Goal: Transaction & Acquisition: Subscribe to service/newsletter

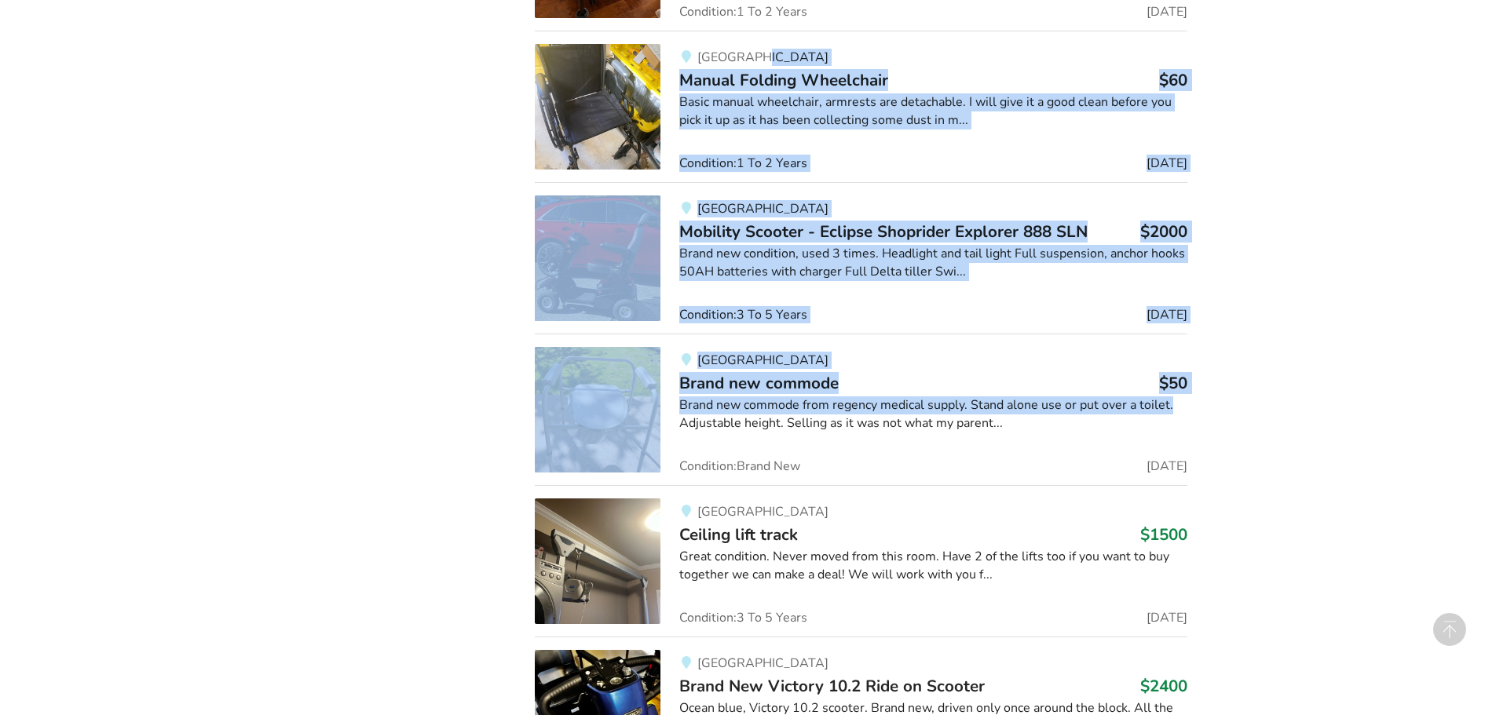
scroll to position [15696, 0]
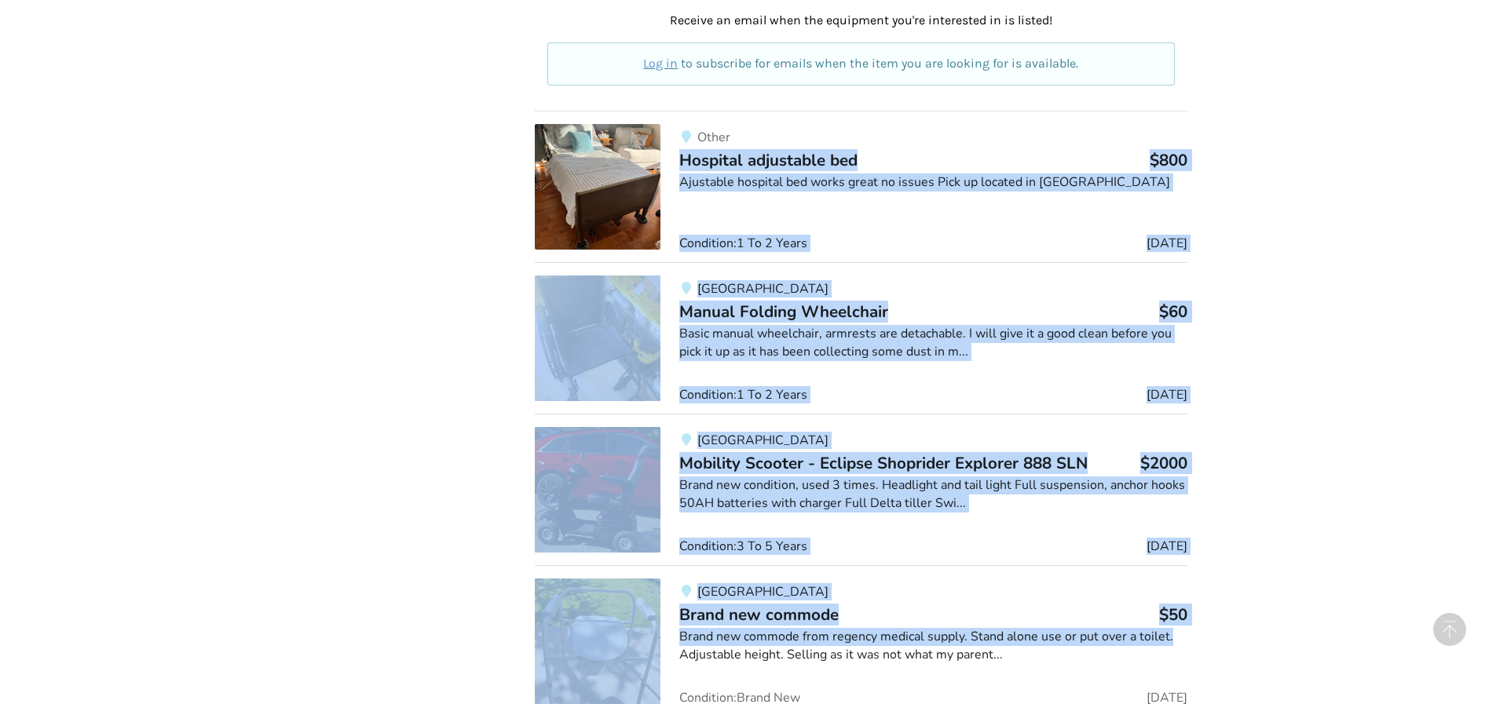
drag, startPoint x: 1487, startPoint y: 321, endPoint x: 1402, endPoint y: -60, distance: 390.2
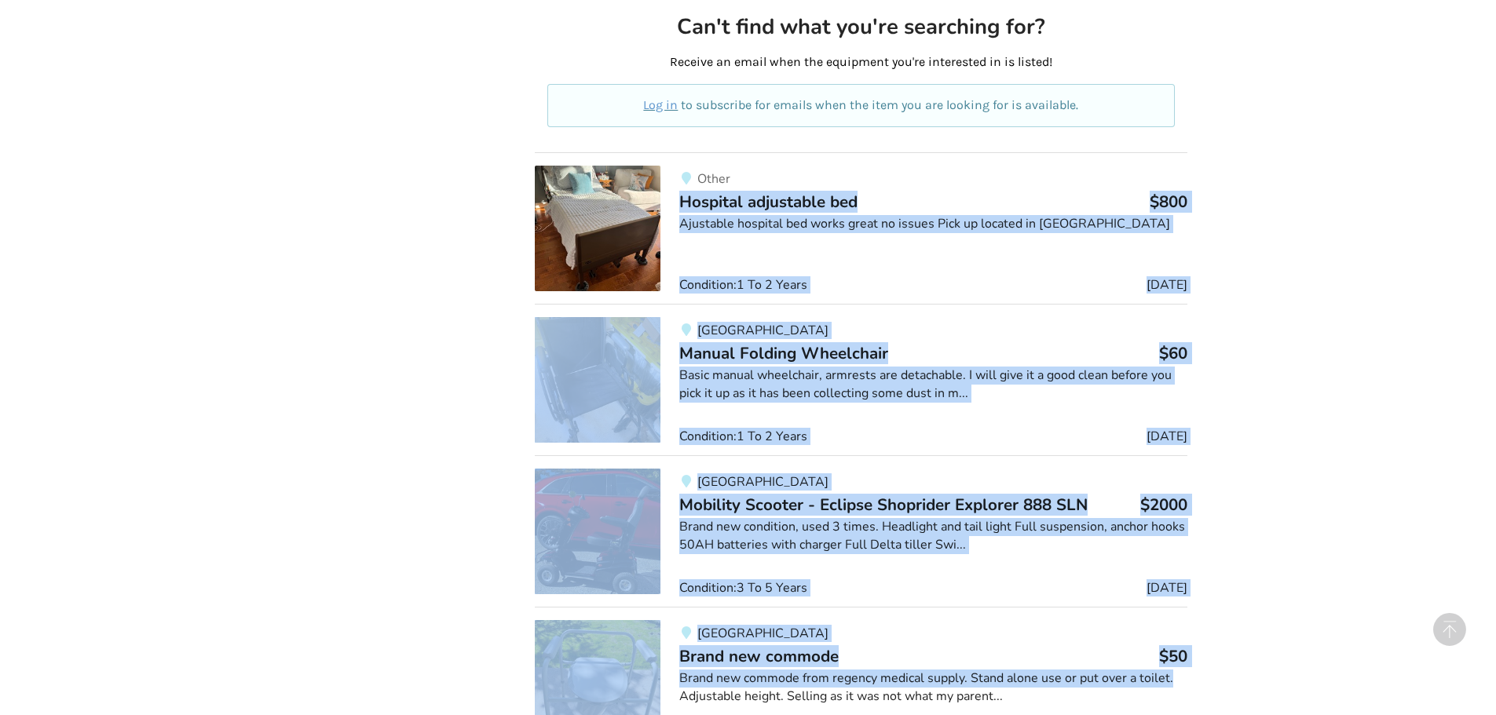
drag, startPoint x: 1023, startPoint y: 202, endPoint x: 1006, endPoint y: 191, distance: 20.5
click at [1021, 201] on div "Other Hospital adjustable bed $800 Ajustable hospital bed works great no issues…" at bounding box center [923, 229] width 527 height 126
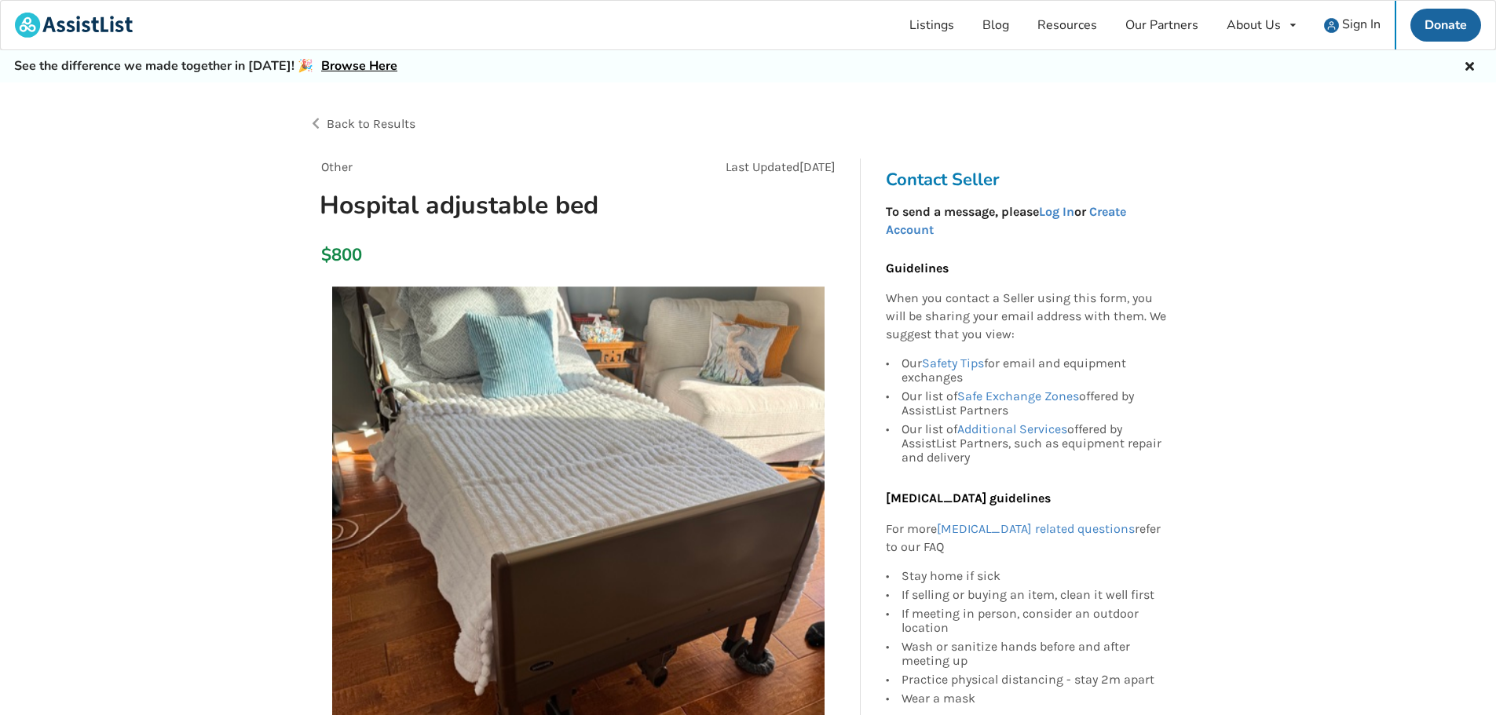
click at [285, 31] on div "Listings Blog Resources Our Partners About Us About AssistList Our Story Our Te…" at bounding box center [748, 25] width 1496 height 50
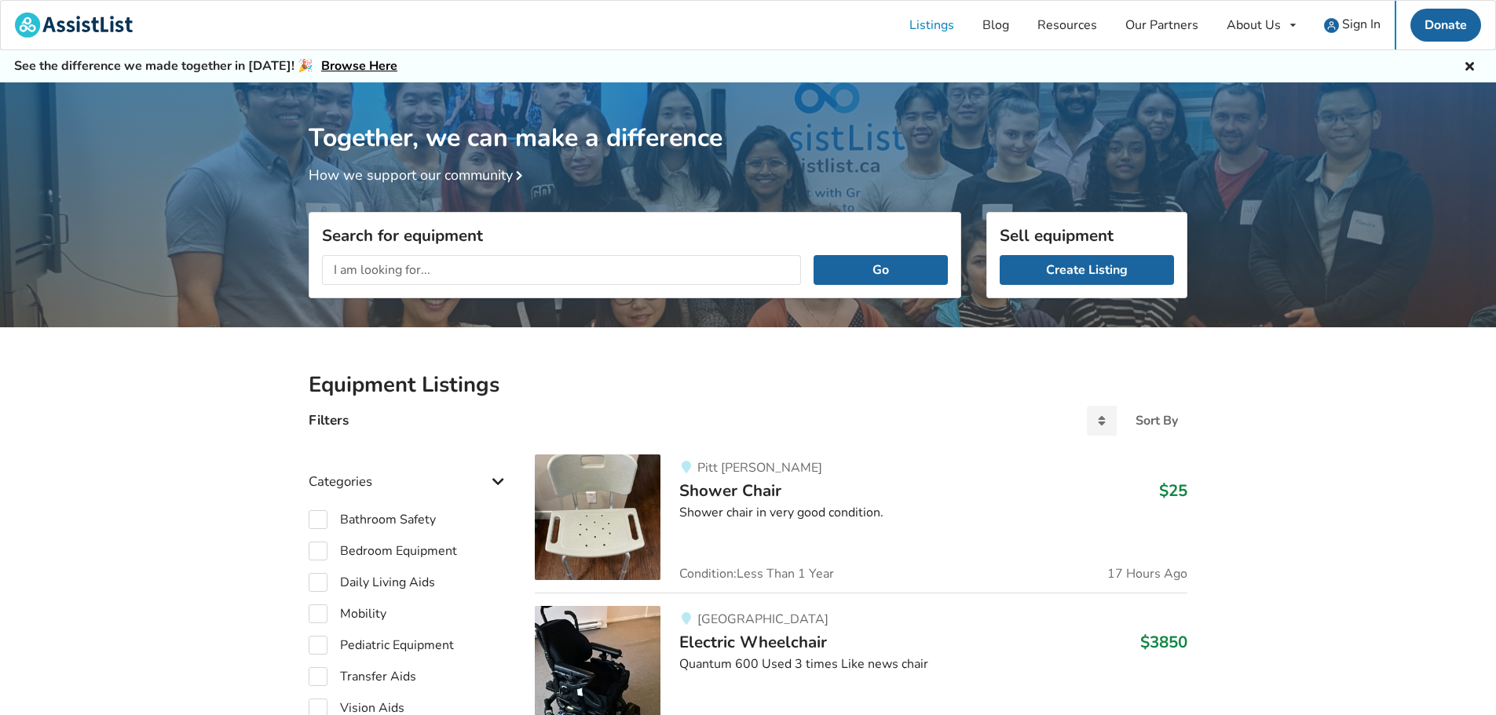
scroll to position [79, 0]
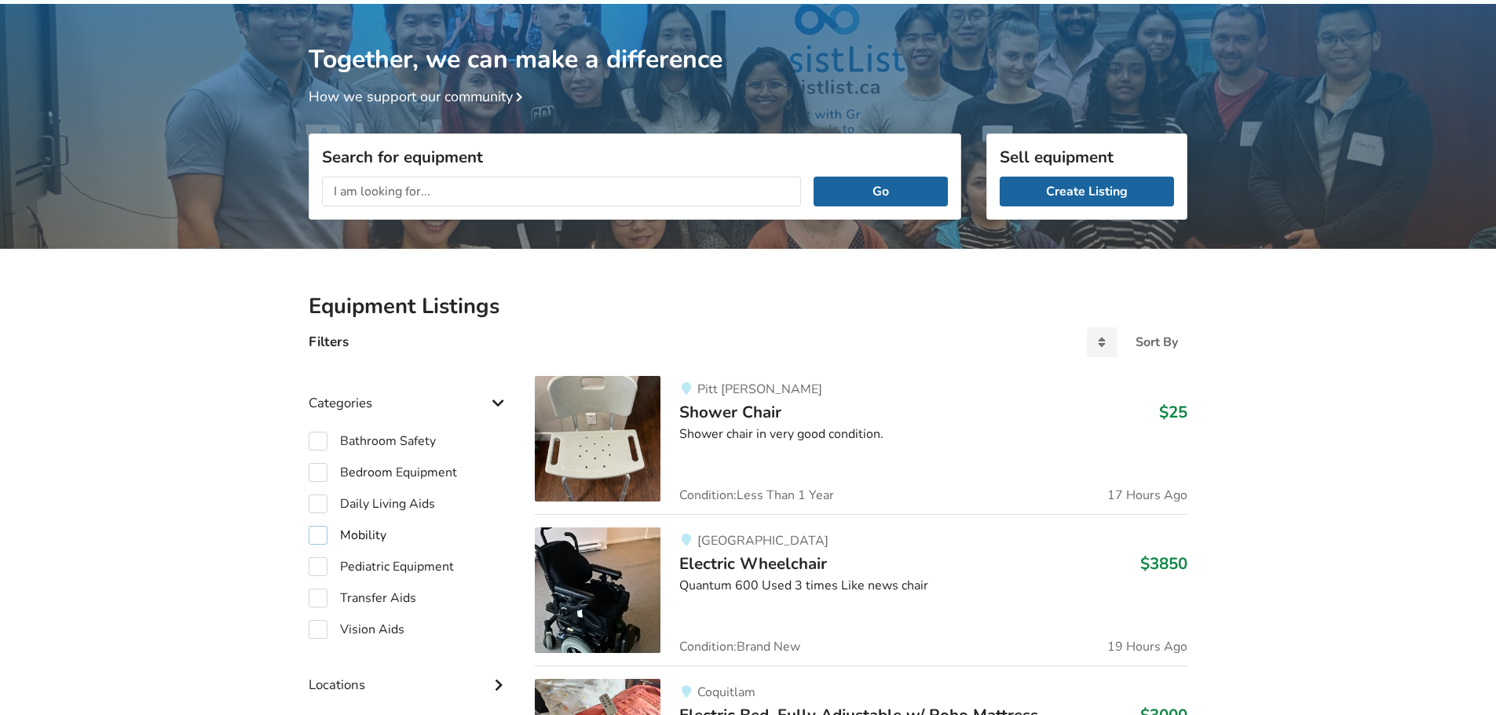
click at [317, 536] on label "Mobility" at bounding box center [348, 535] width 78 height 19
checkbox input "true"
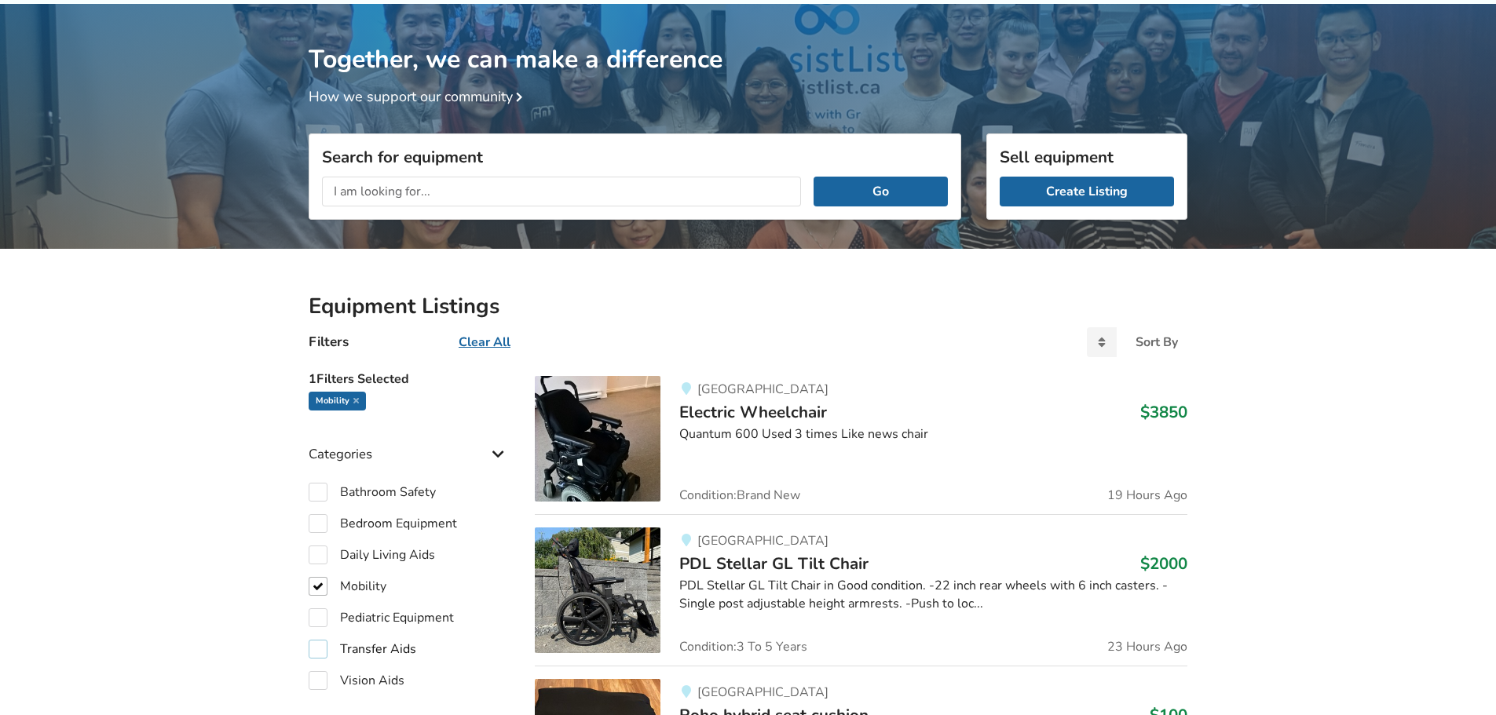
click at [322, 651] on label "Transfer Aids" at bounding box center [363, 649] width 108 height 19
checkbox input "true"
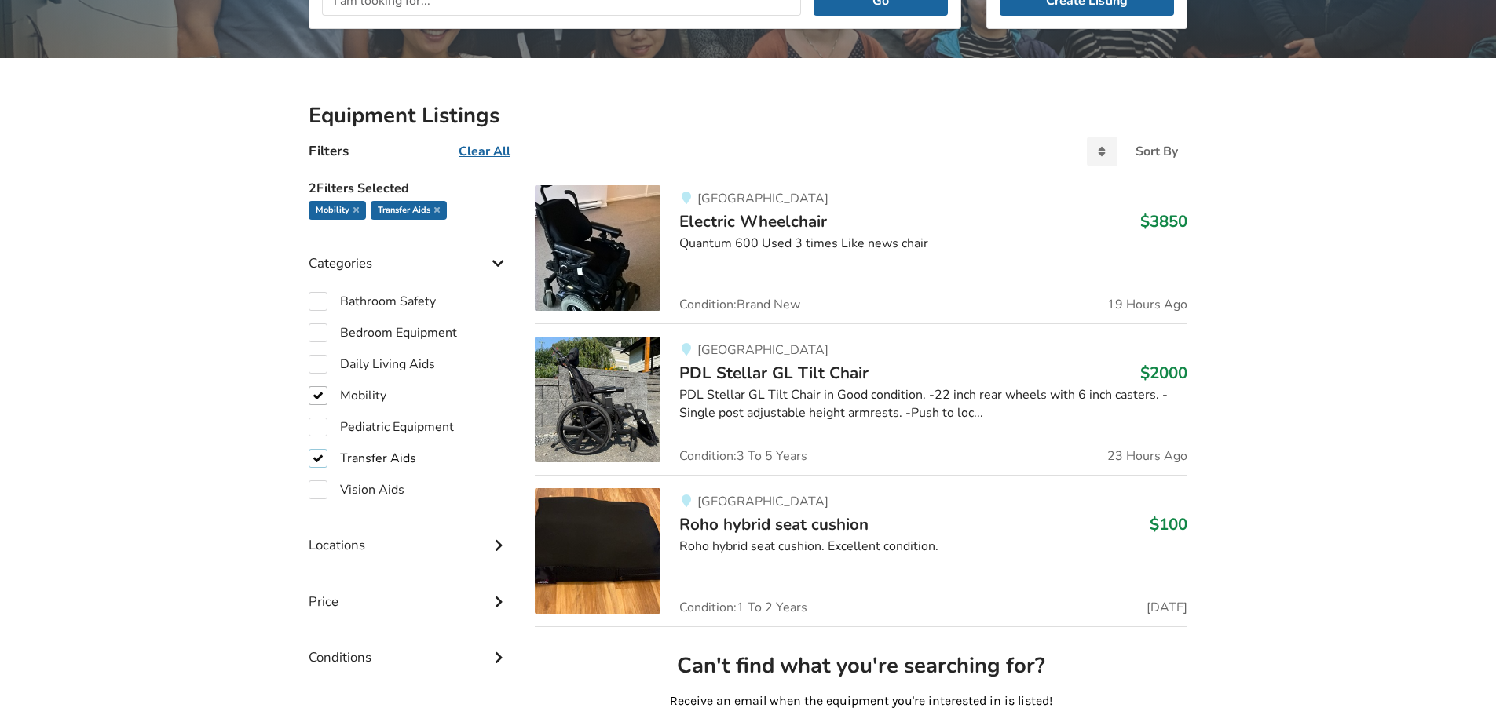
scroll to position [236, 0]
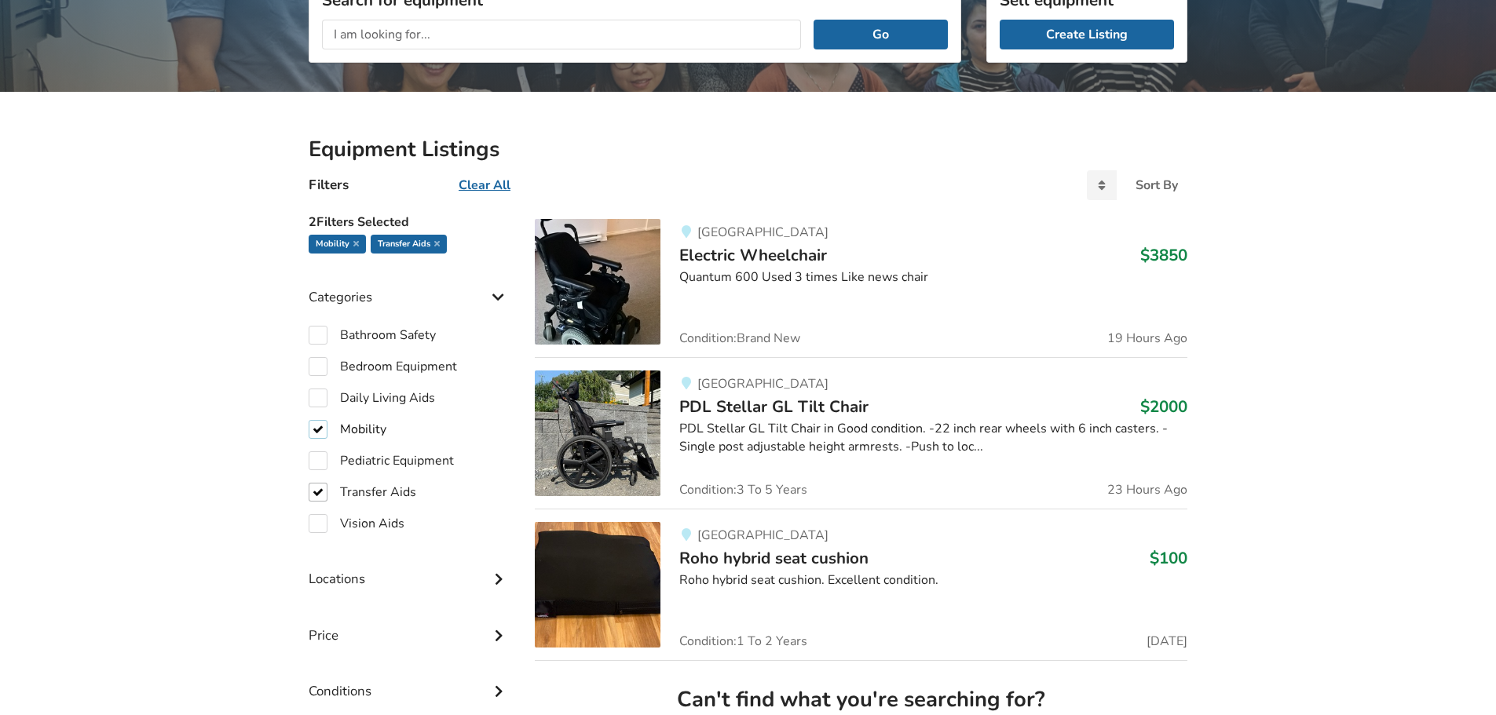
click at [318, 433] on label "Mobility" at bounding box center [348, 429] width 78 height 19
checkbox input "false"
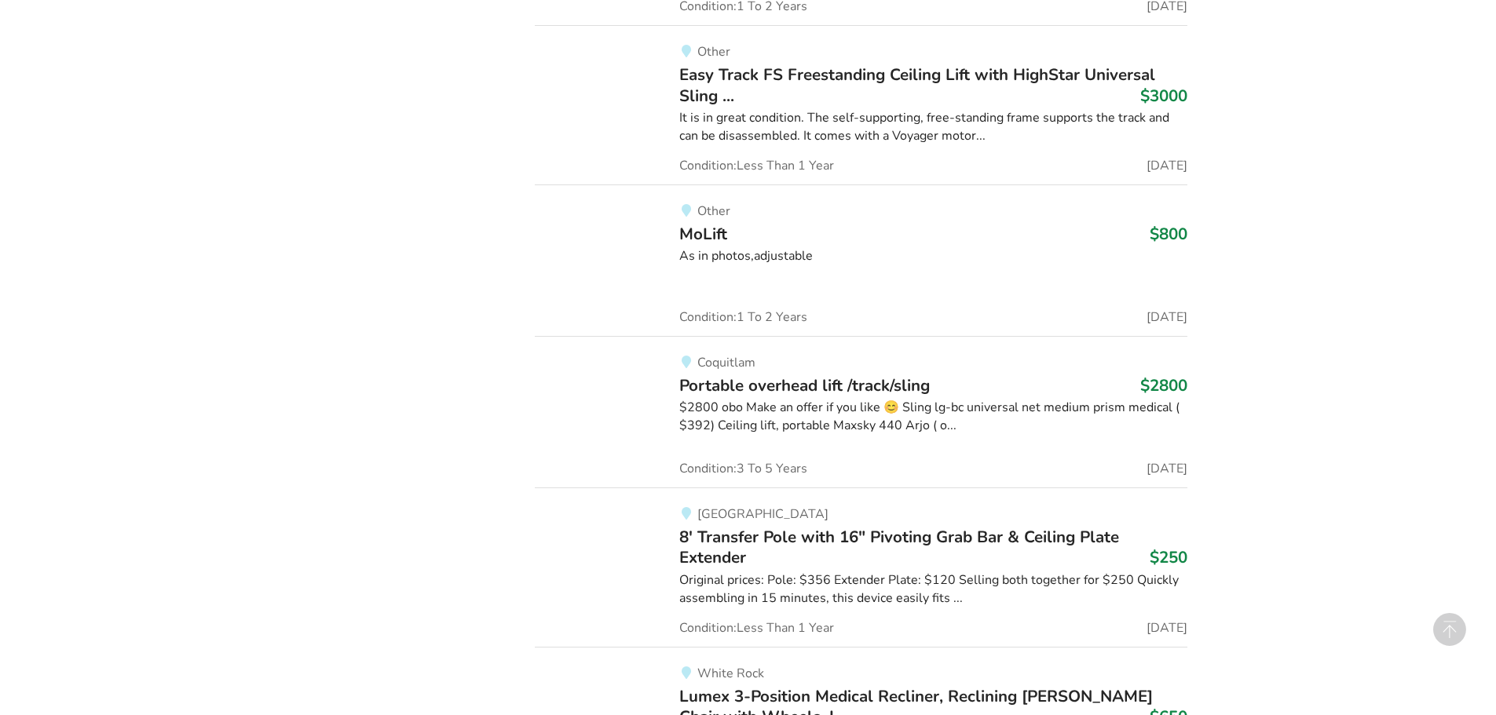
scroll to position [6374, 0]
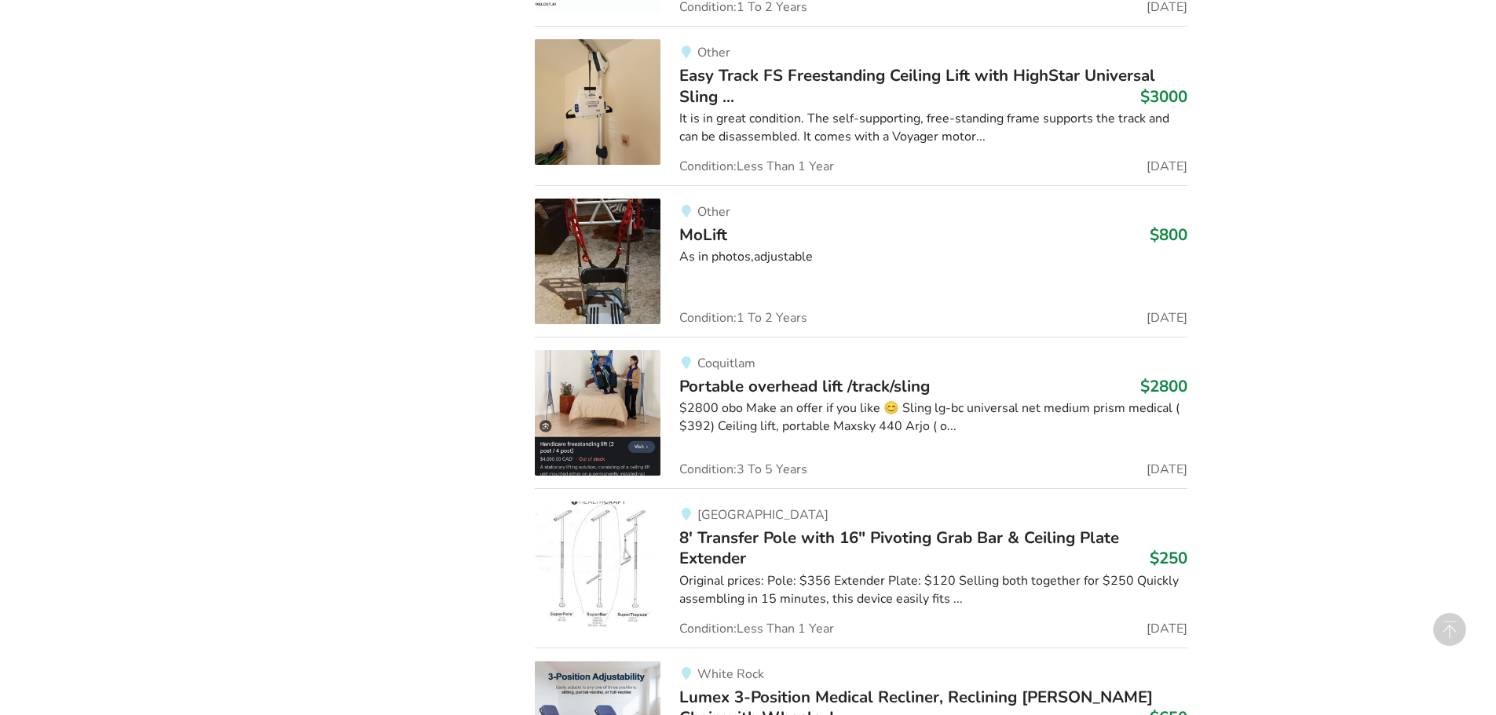
click at [607, 253] on img at bounding box center [598, 262] width 126 height 126
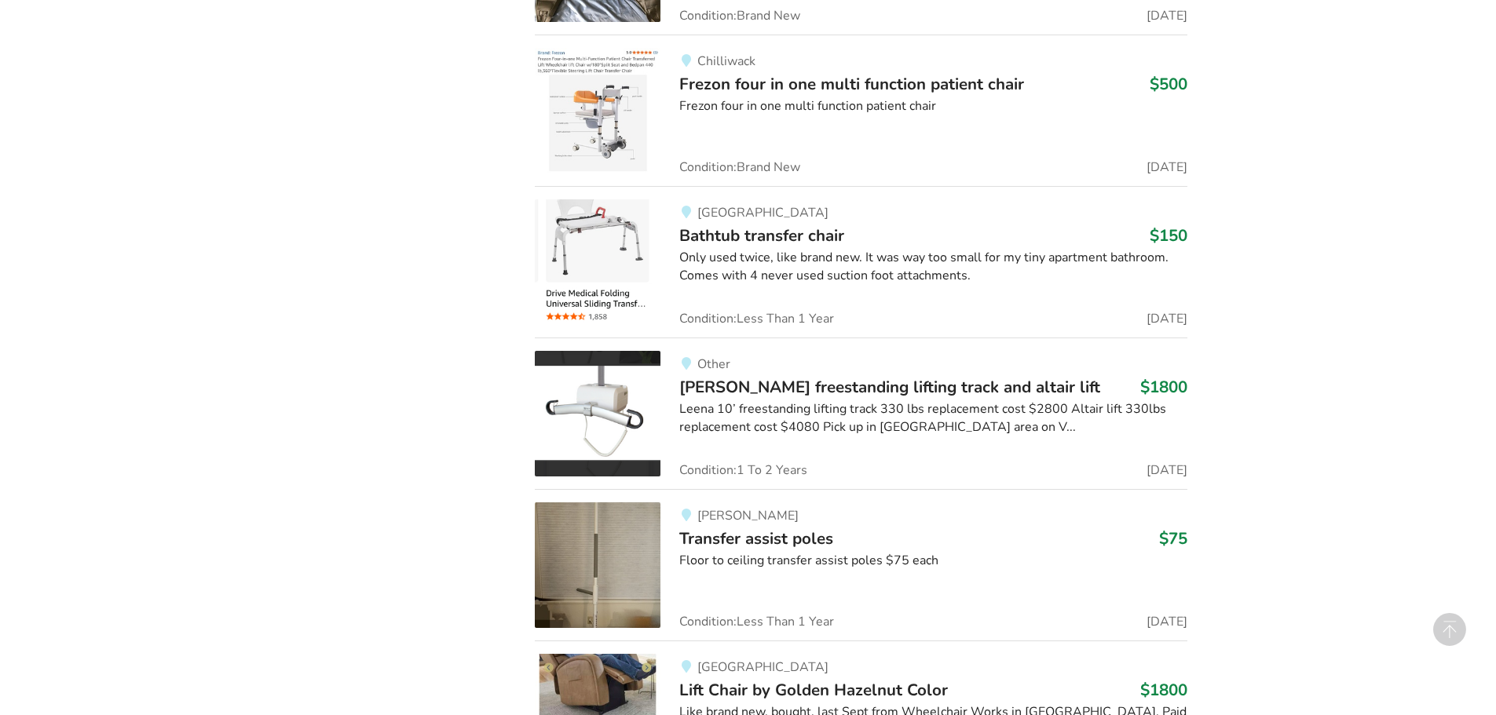
scroll to position [5039, 0]
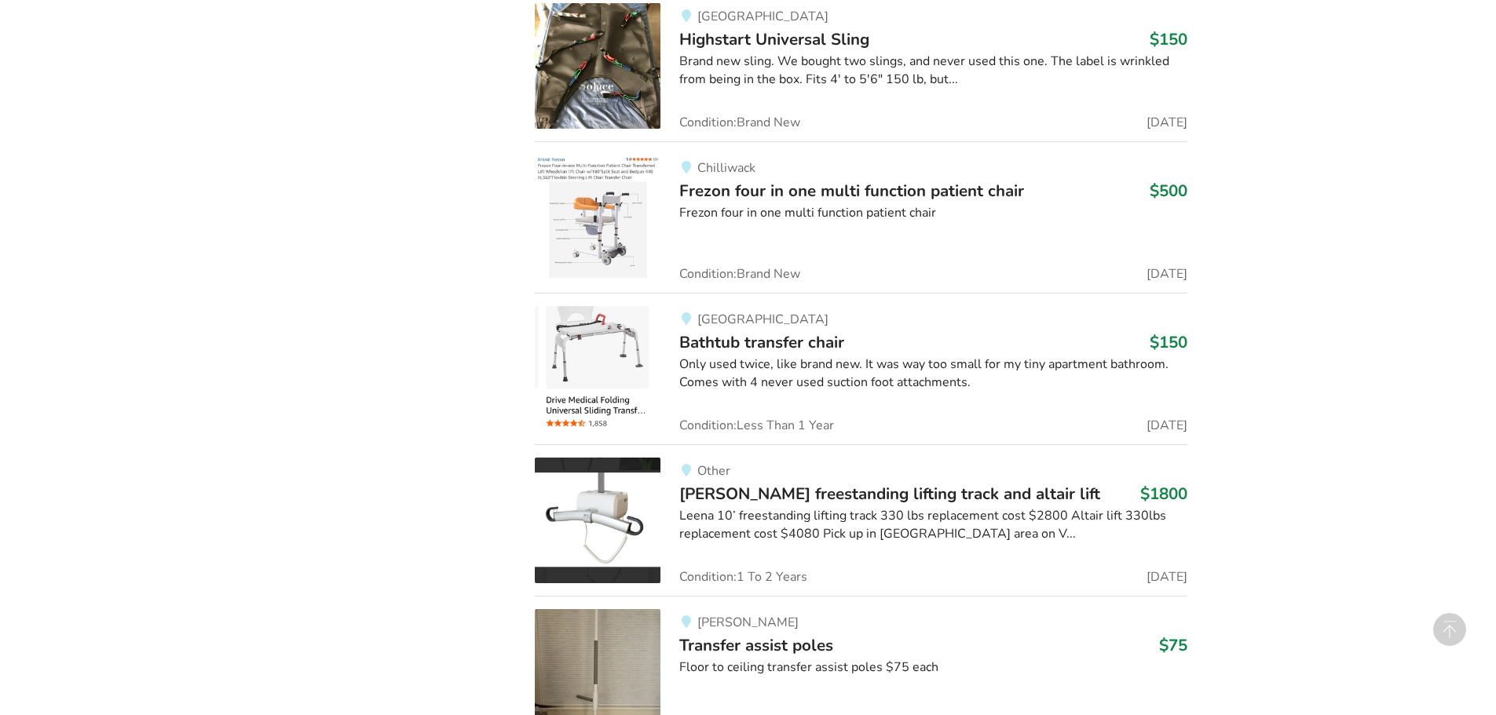
click at [766, 187] on span "Frezon four in one multi function patient chair" at bounding box center [851, 191] width 345 height 22
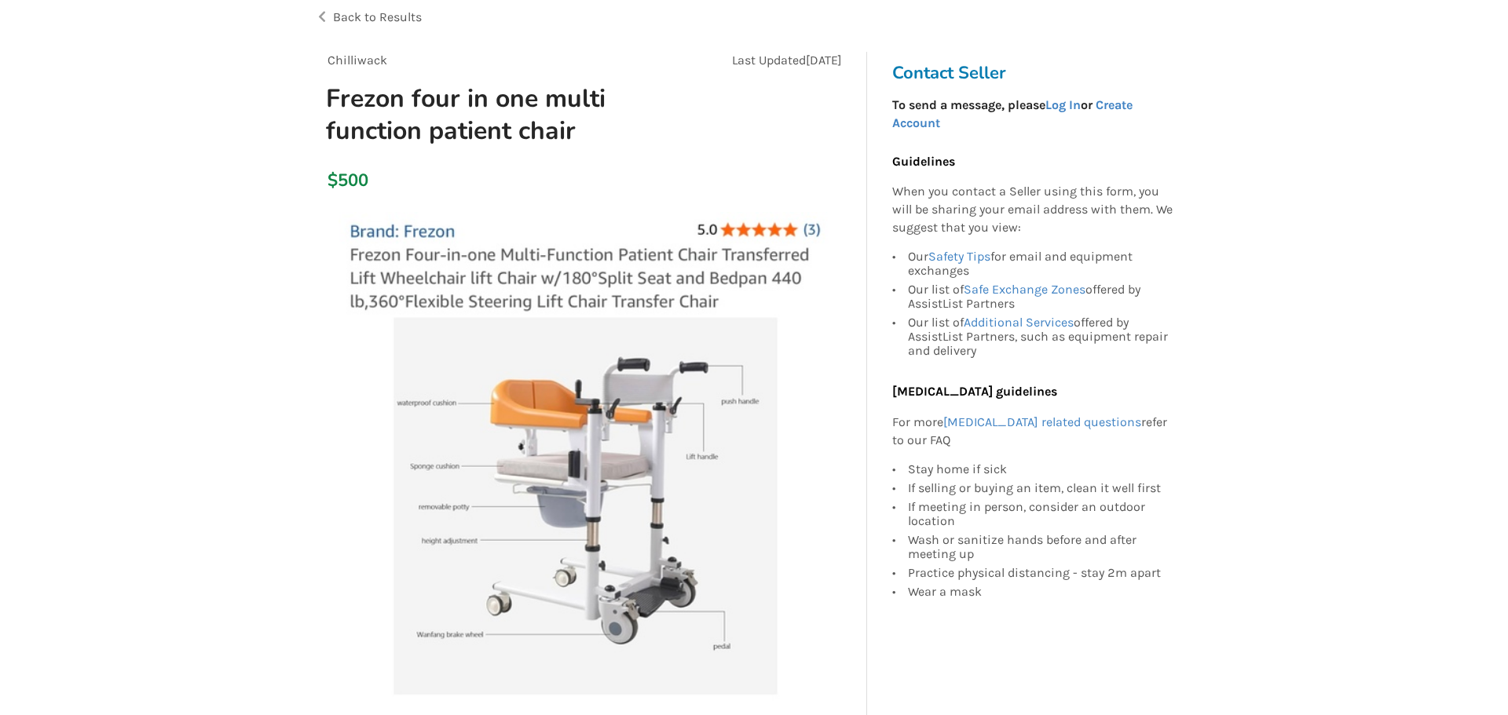
scroll to position [79, 0]
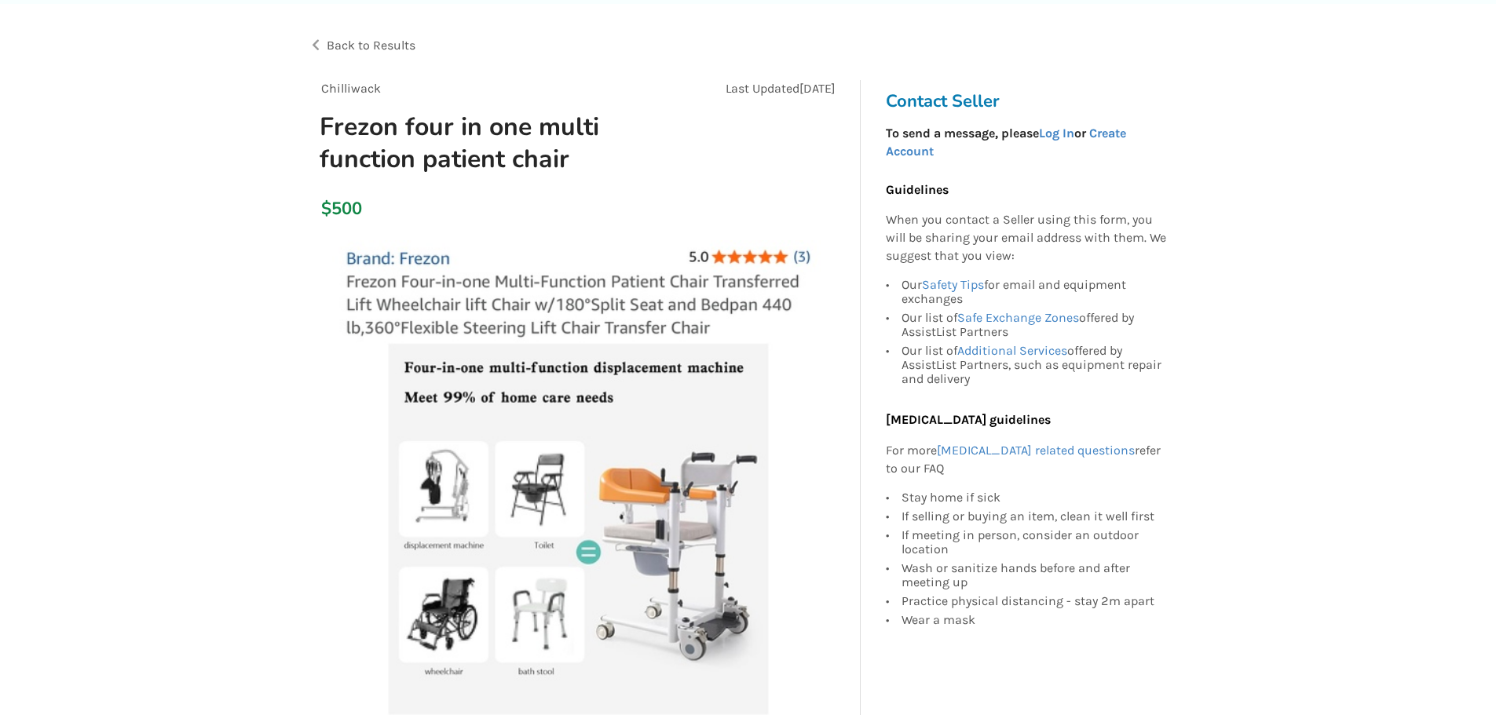
click at [437, 544] on img at bounding box center [578, 486] width 492 height 492
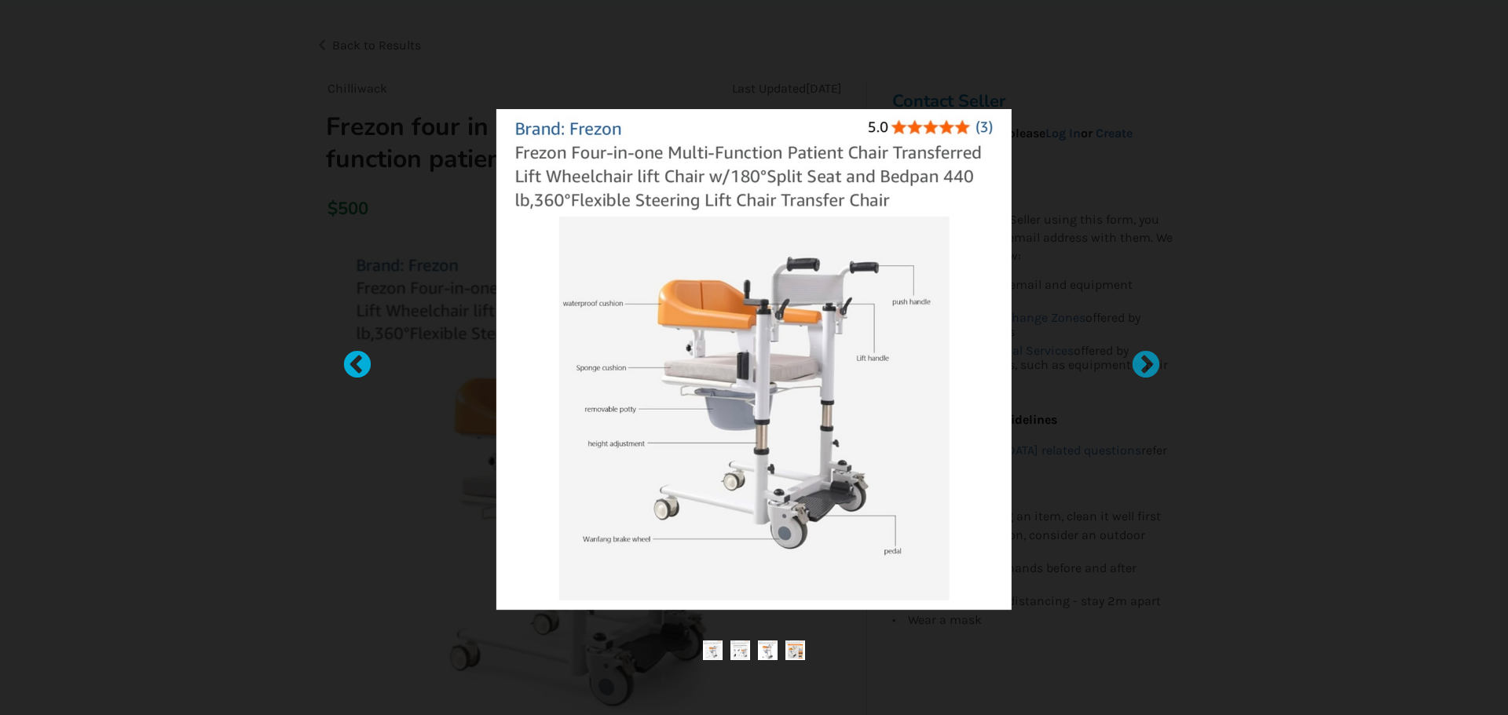
click at [356, 363] on div at bounding box center [350, 358] width 16 height 16
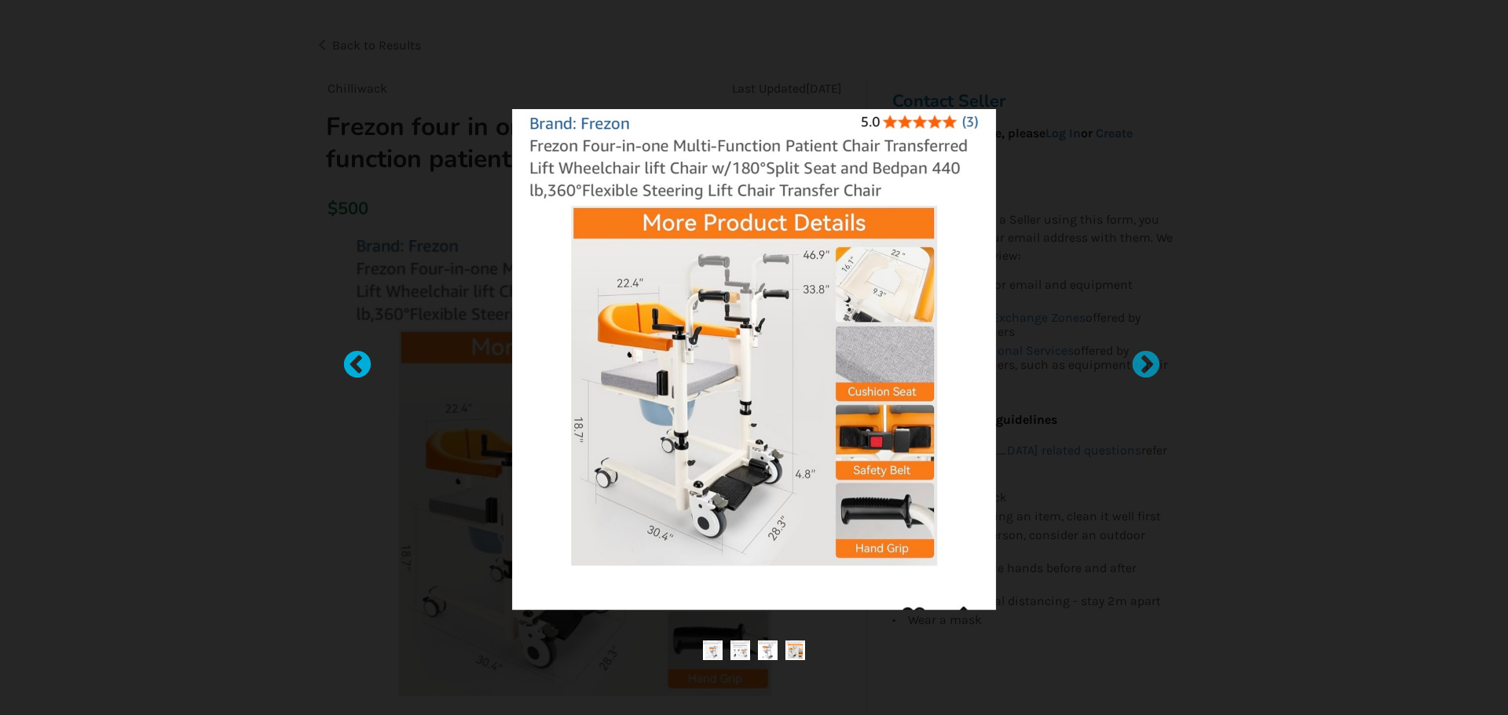
click at [356, 363] on div at bounding box center [350, 358] width 16 height 16
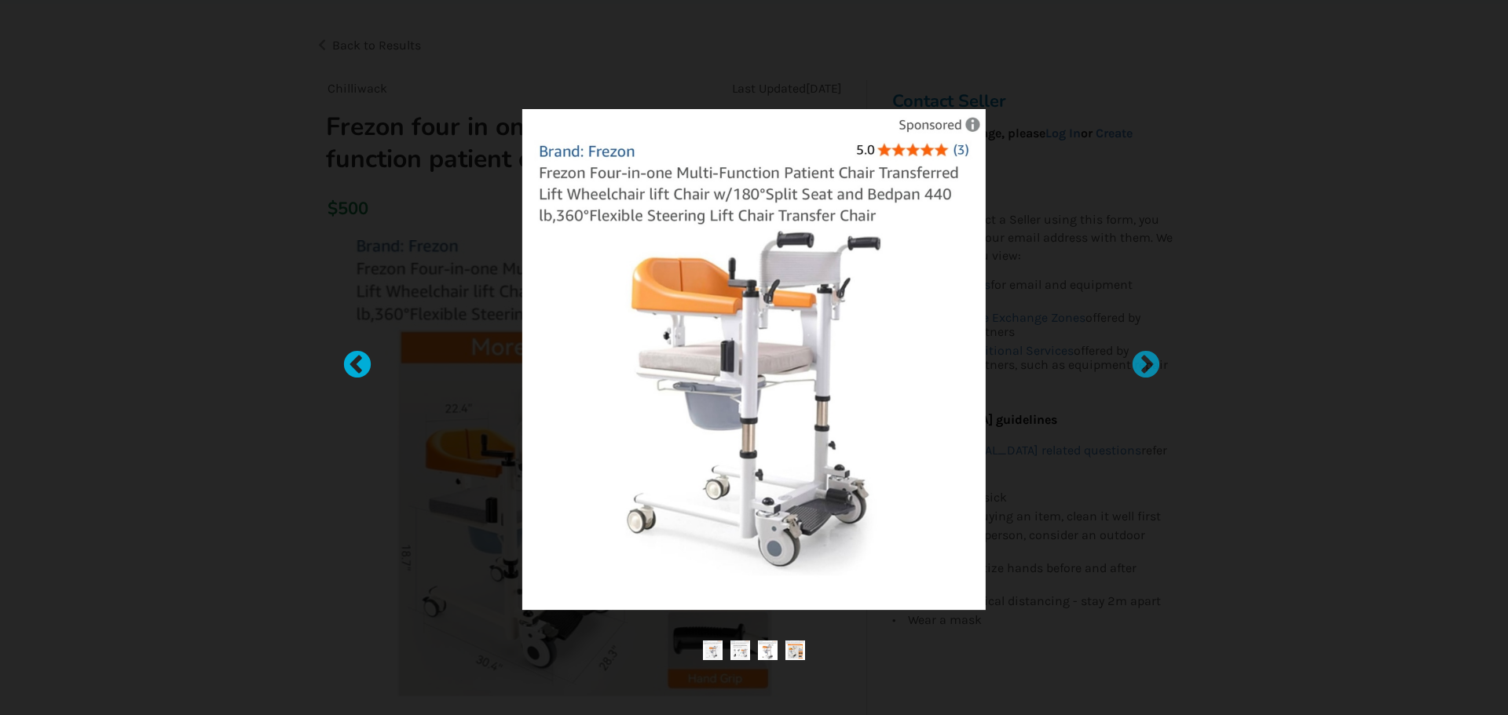
click at [356, 363] on div at bounding box center [350, 358] width 16 height 16
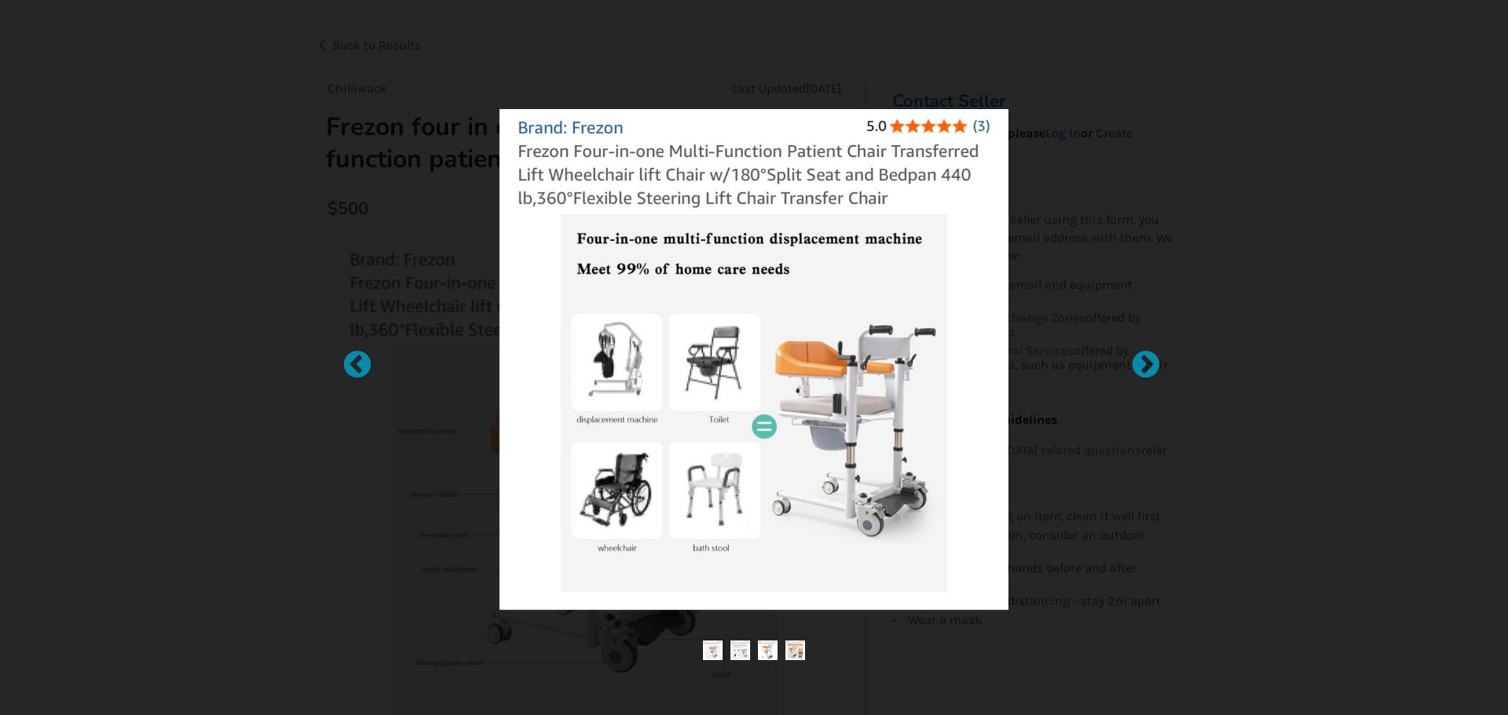
click at [620, 365] on img at bounding box center [754, 359] width 484 height 501
drag, startPoint x: 620, startPoint y: 400, endPoint x: 614, endPoint y: 394, distance: 8.9
click at [621, 400] on img at bounding box center [754, 359] width 484 height 501
click at [613, 393] on img at bounding box center [754, 359] width 484 height 501
click at [614, 399] on img at bounding box center [754, 359] width 484 height 501
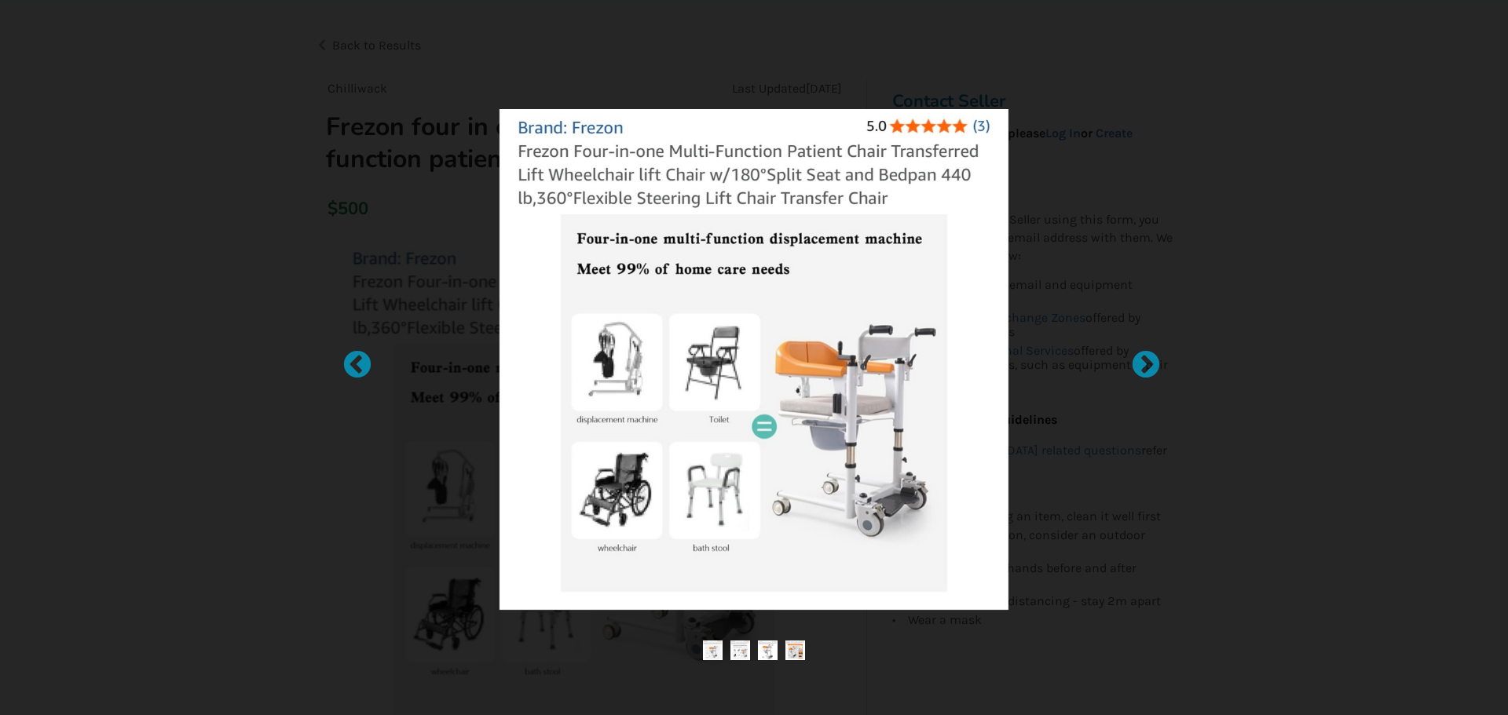
click at [633, 413] on img at bounding box center [754, 359] width 484 height 501
click at [631, 414] on img at bounding box center [754, 359] width 484 height 501
click at [629, 414] on img at bounding box center [754, 359] width 484 height 501
click at [1146, 358] on div at bounding box center [1138, 358] width 16 height 16
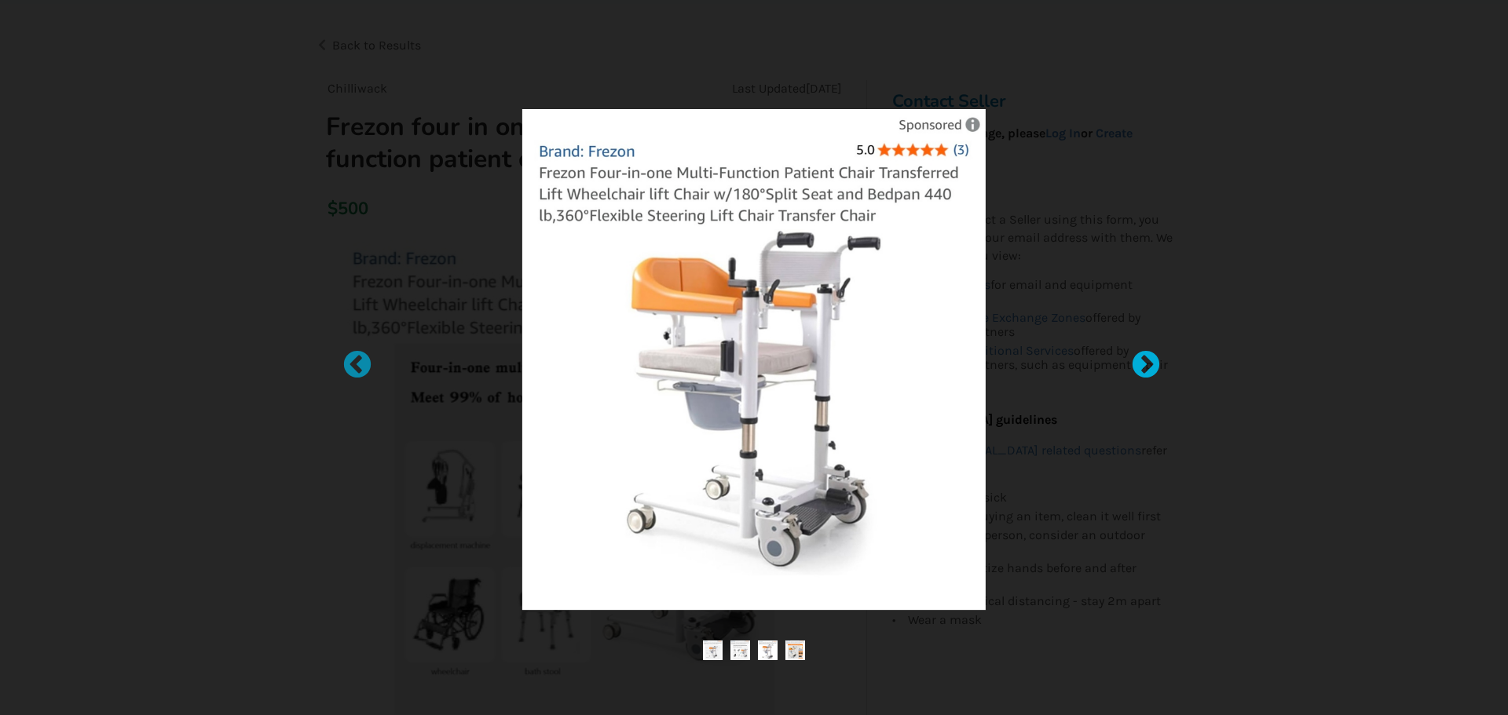
click at [1146, 360] on div at bounding box center [1138, 358] width 16 height 16
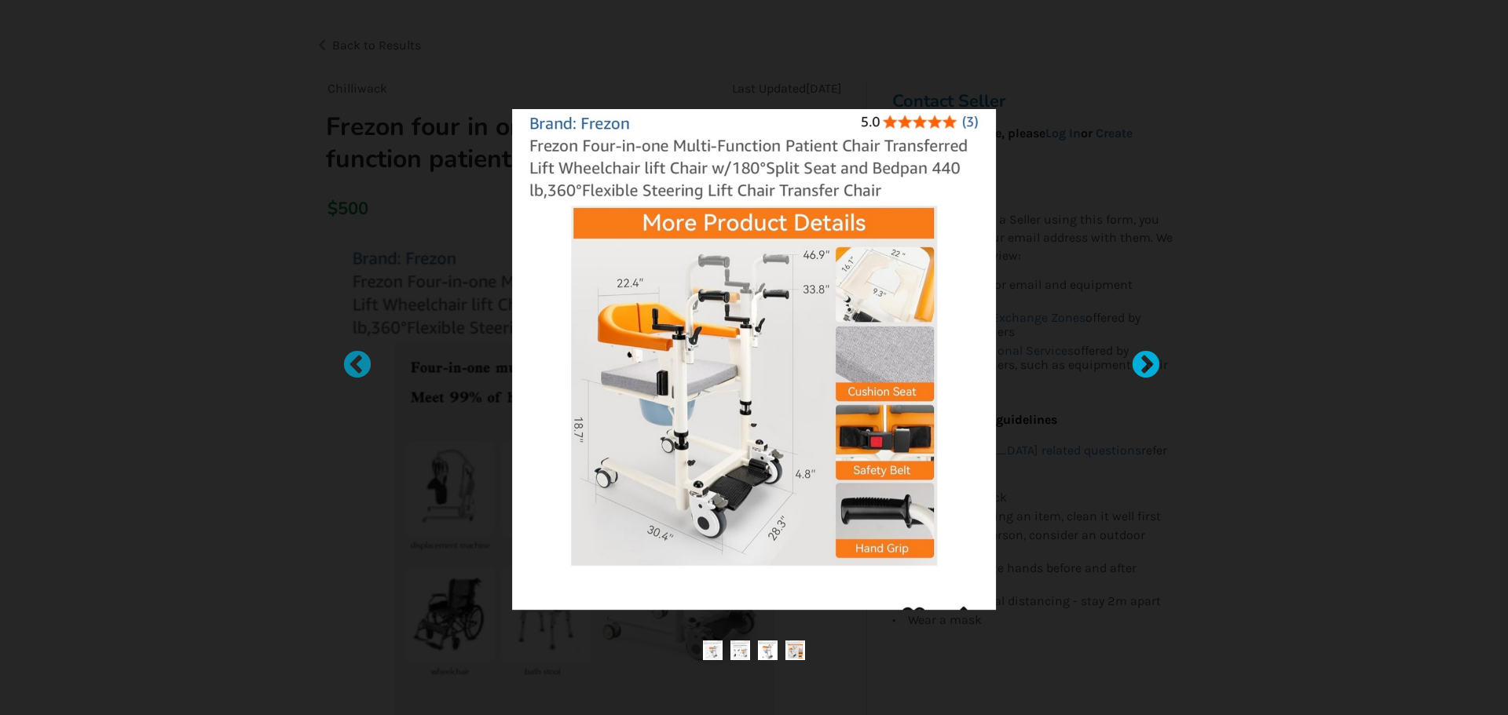
click at [1146, 360] on div at bounding box center [1138, 358] width 16 height 16
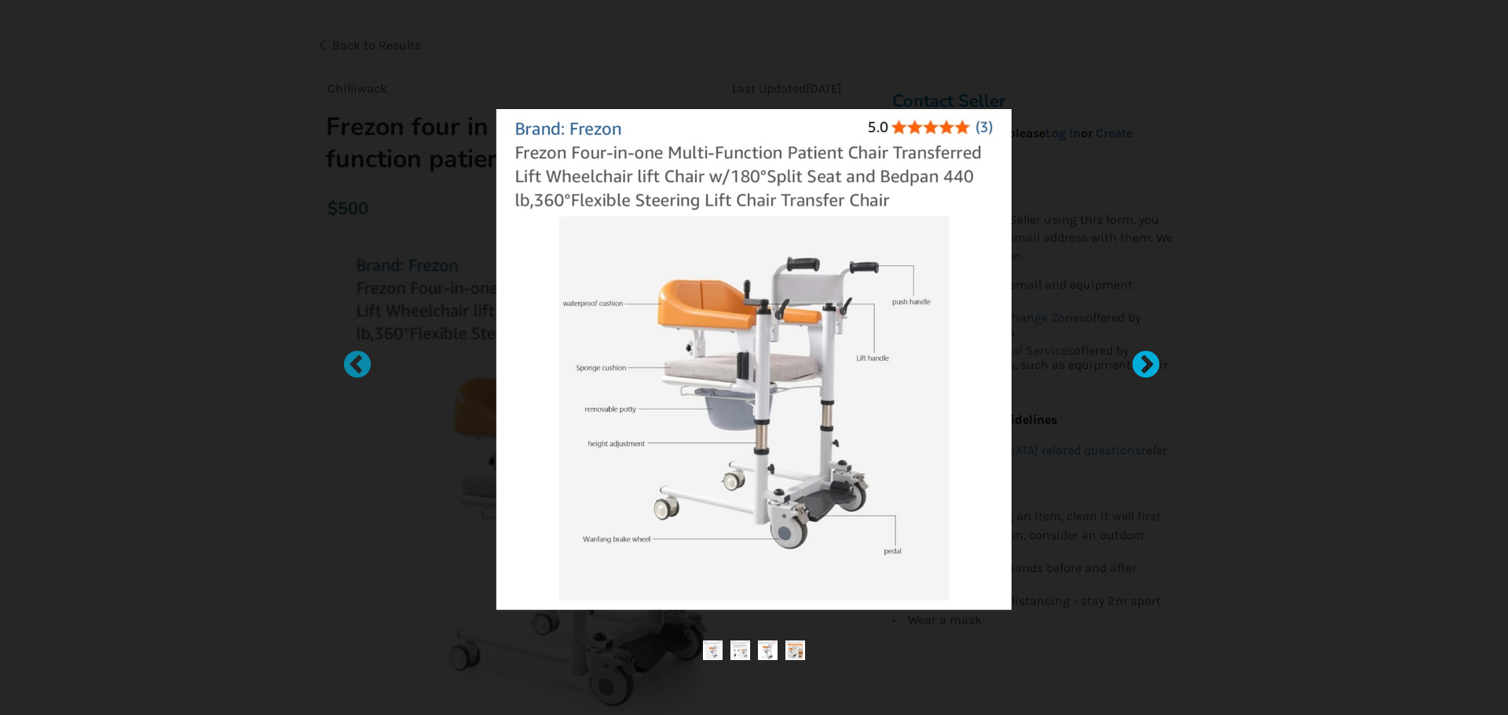
click at [1146, 360] on div at bounding box center [1138, 358] width 16 height 16
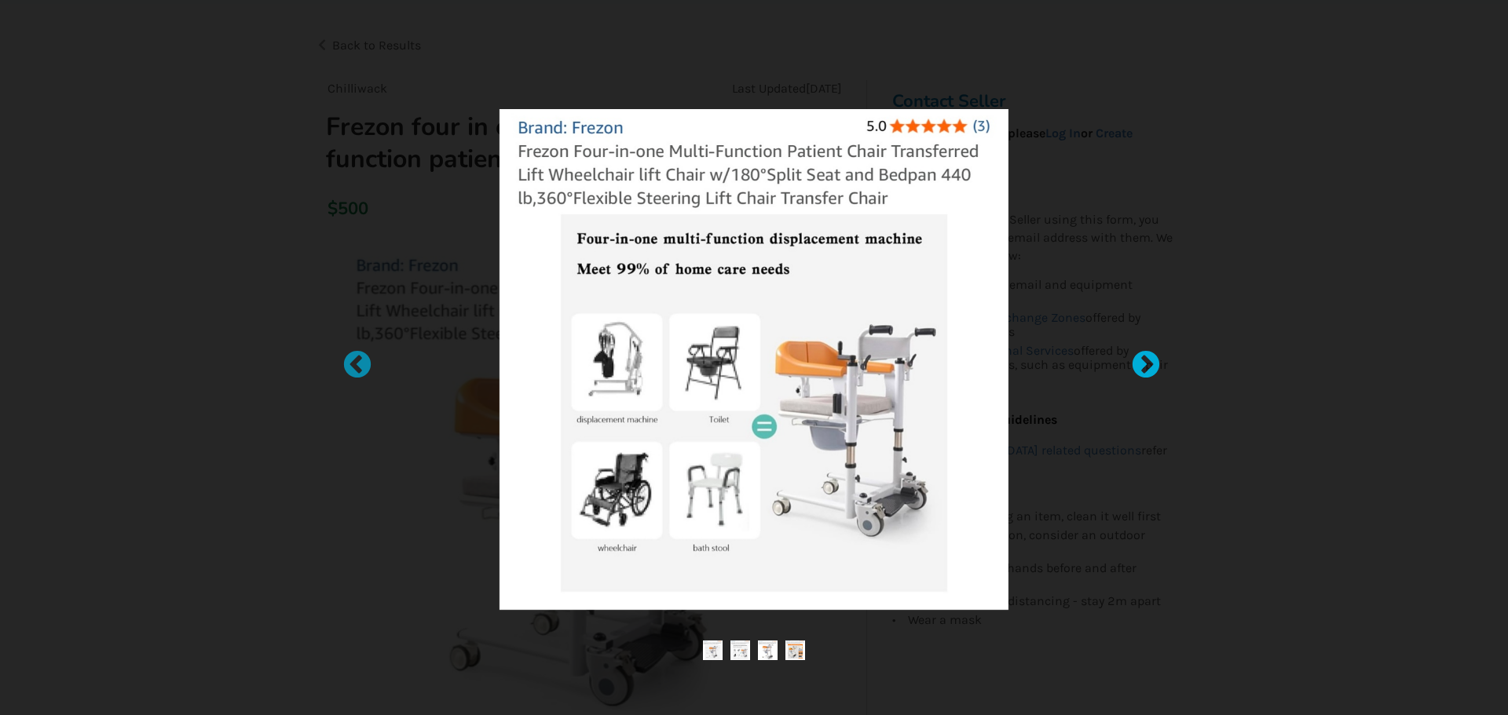
click at [1146, 360] on div at bounding box center [1138, 358] width 16 height 16
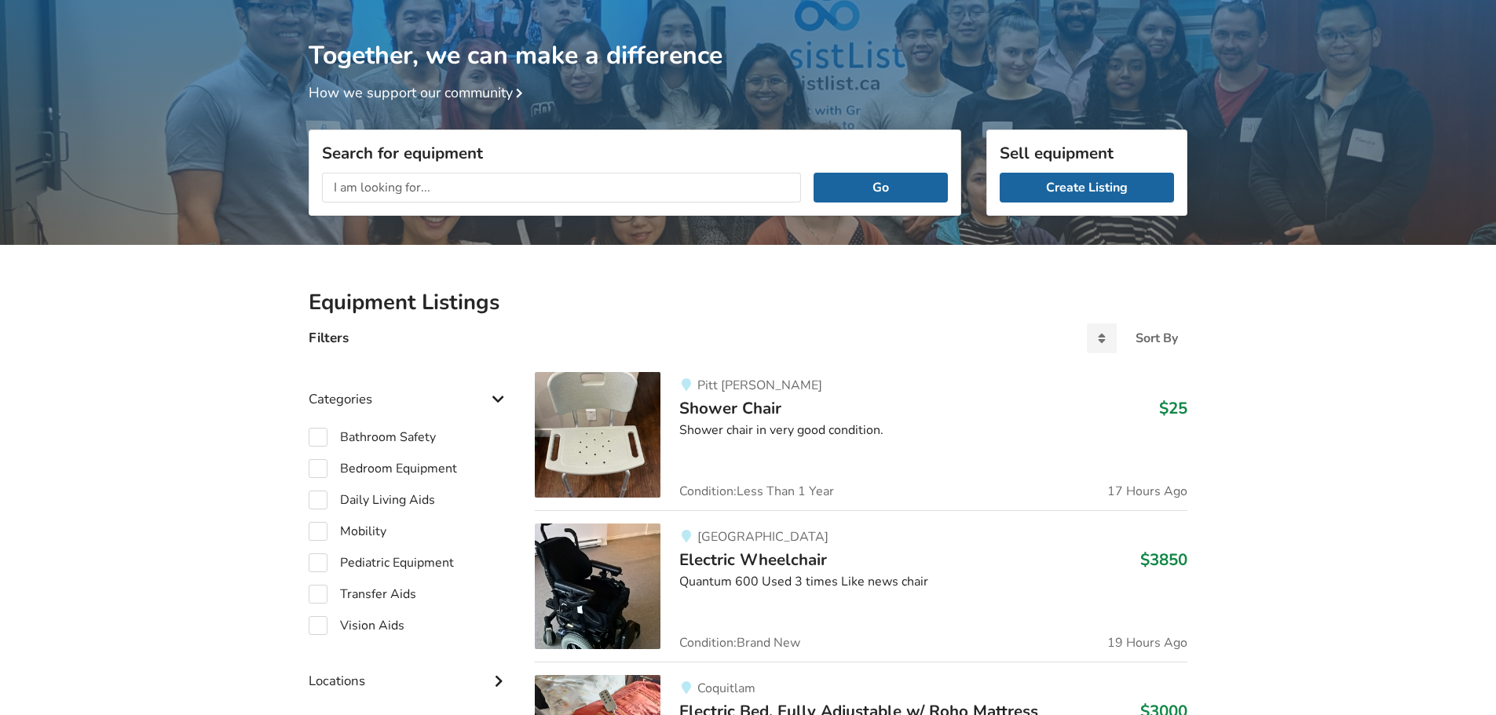
click at [548, 186] on input "text" at bounding box center [561, 188] width 479 height 30
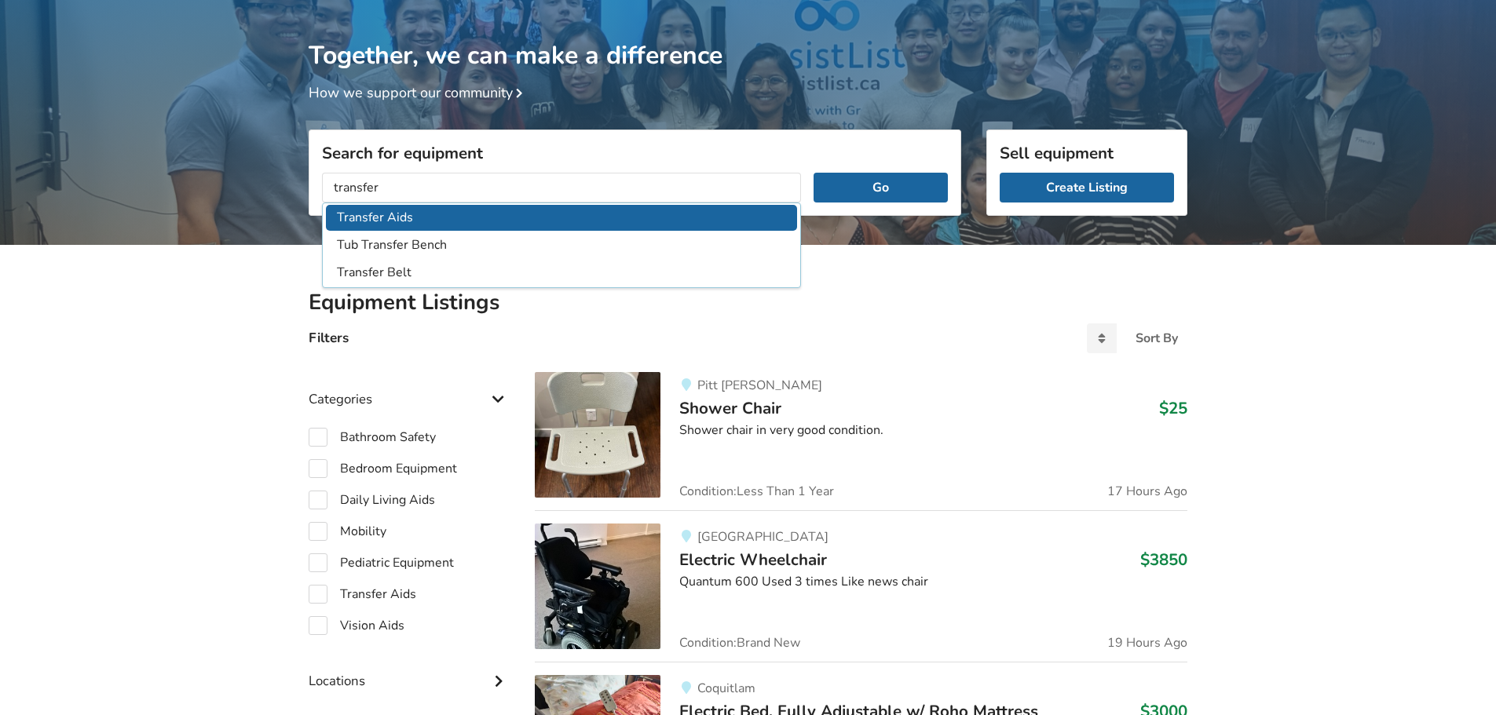
click at [411, 219] on li "Transfer Aids" at bounding box center [561, 218] width 471 height 26
type input "Transfer Aids"
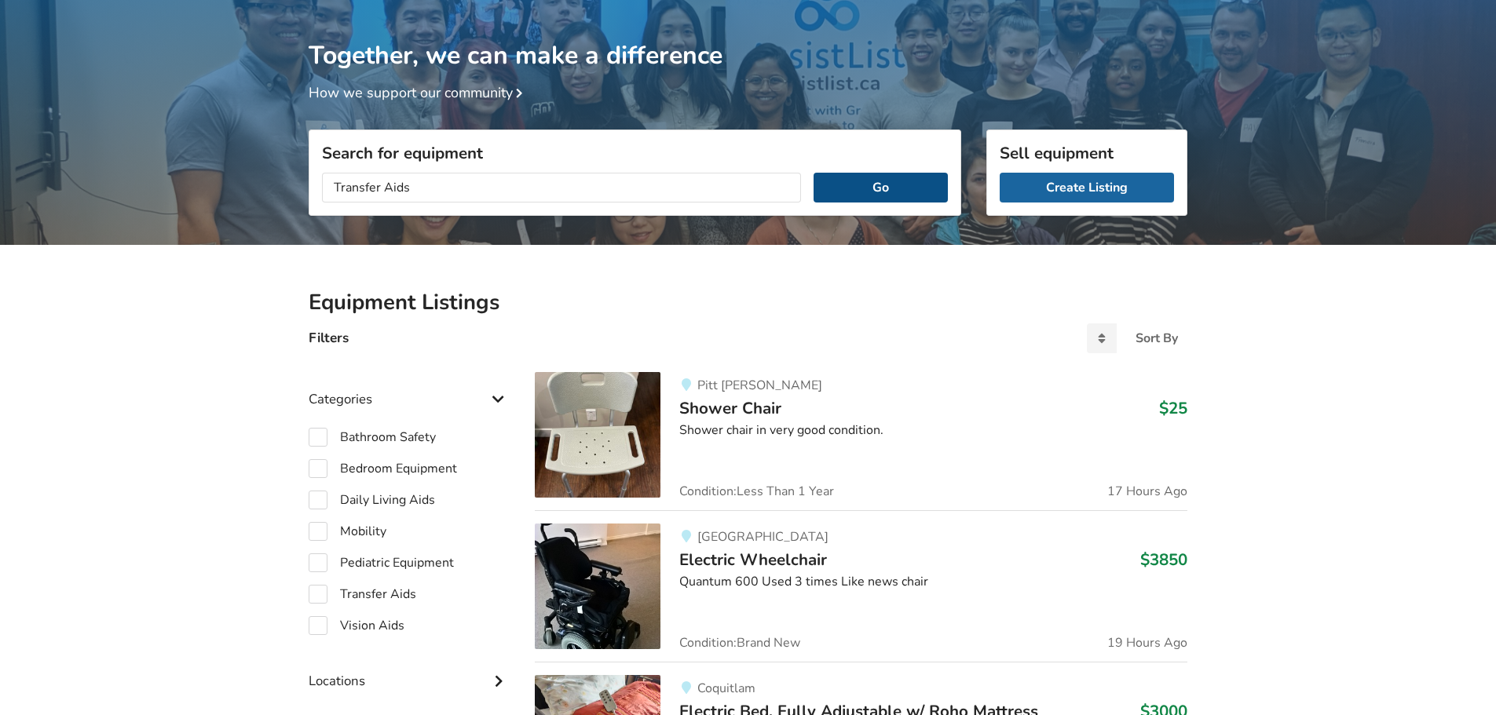
click at [909, 190] on button "Go" at bounding box center [880, 188] width 134 height 30
checkbox input "true"
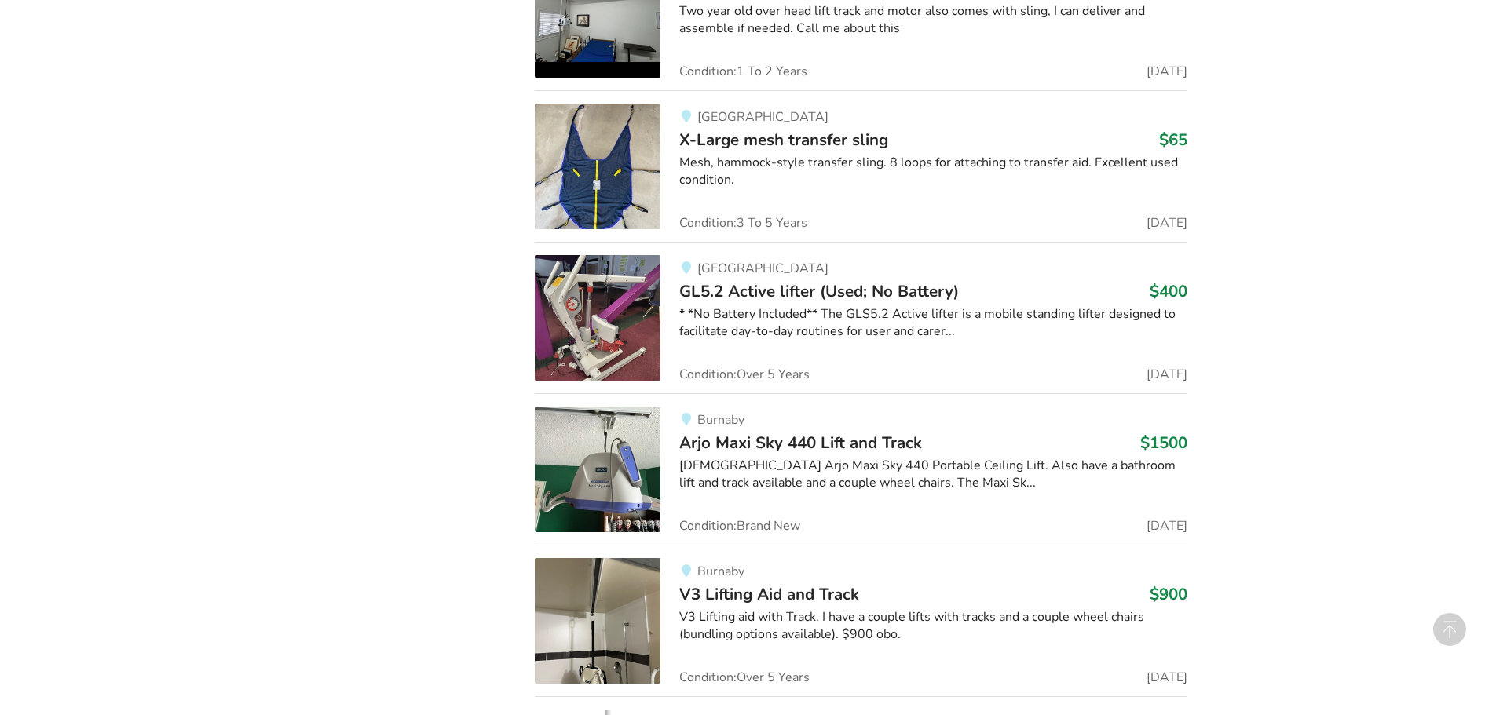
scroll to position [3111, 0]
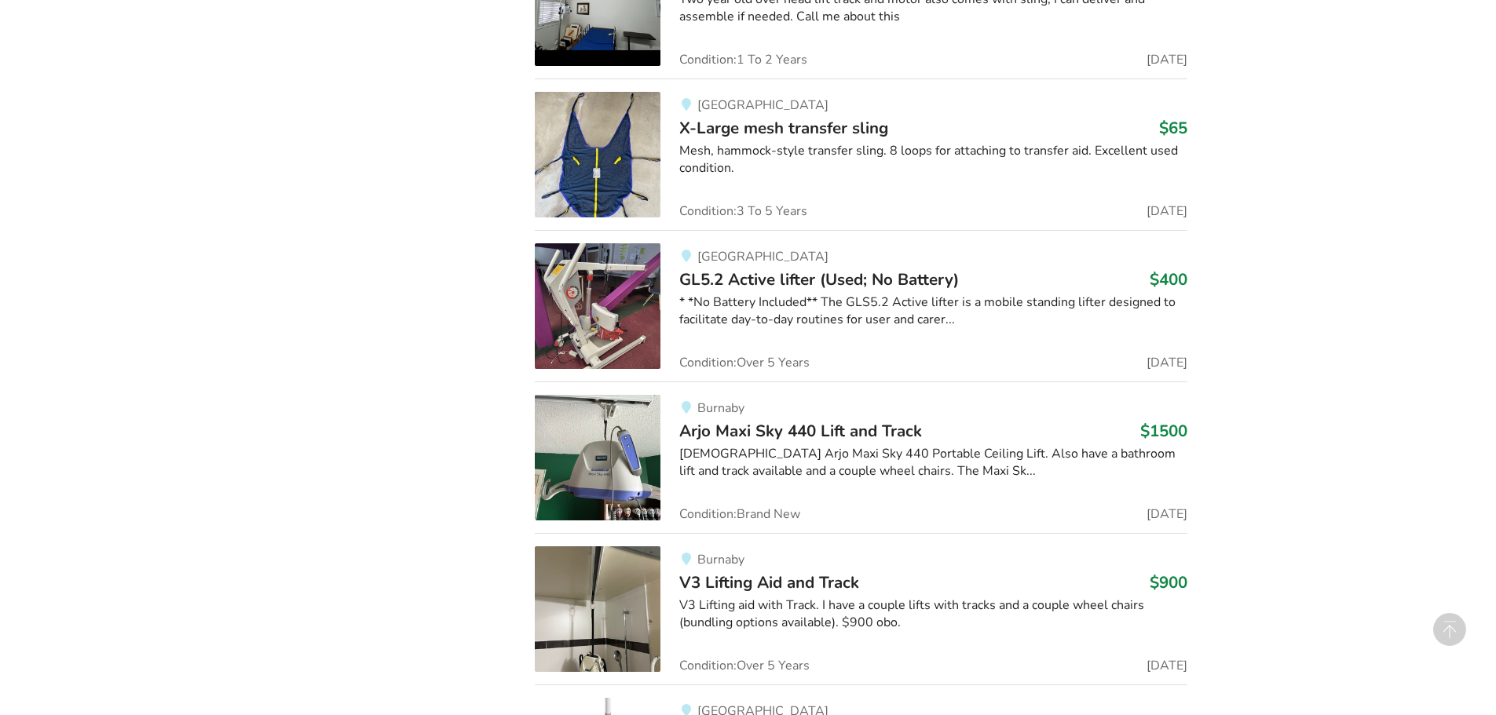
click at [594, 342] on img at bounding box center [598, 306] width 126 height 126
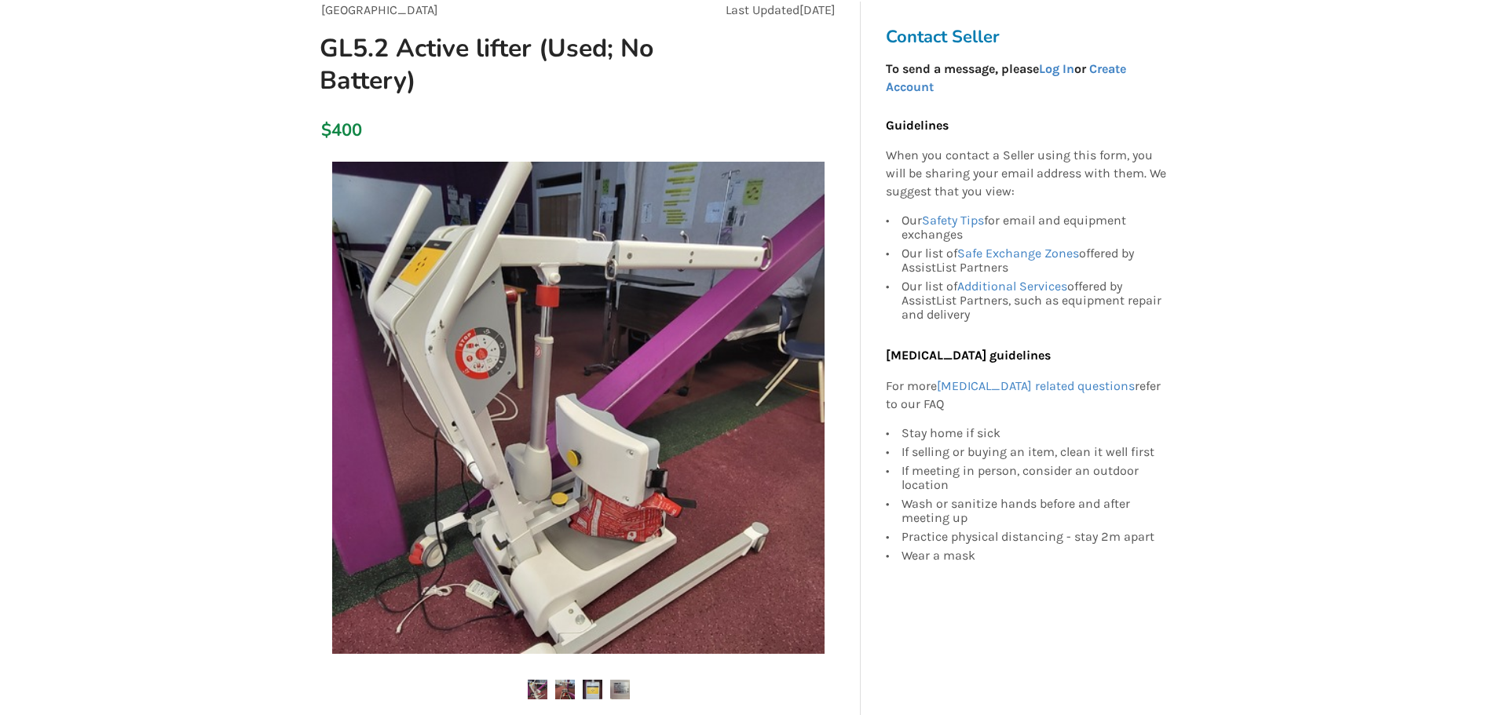
scroll to position [236, 0]
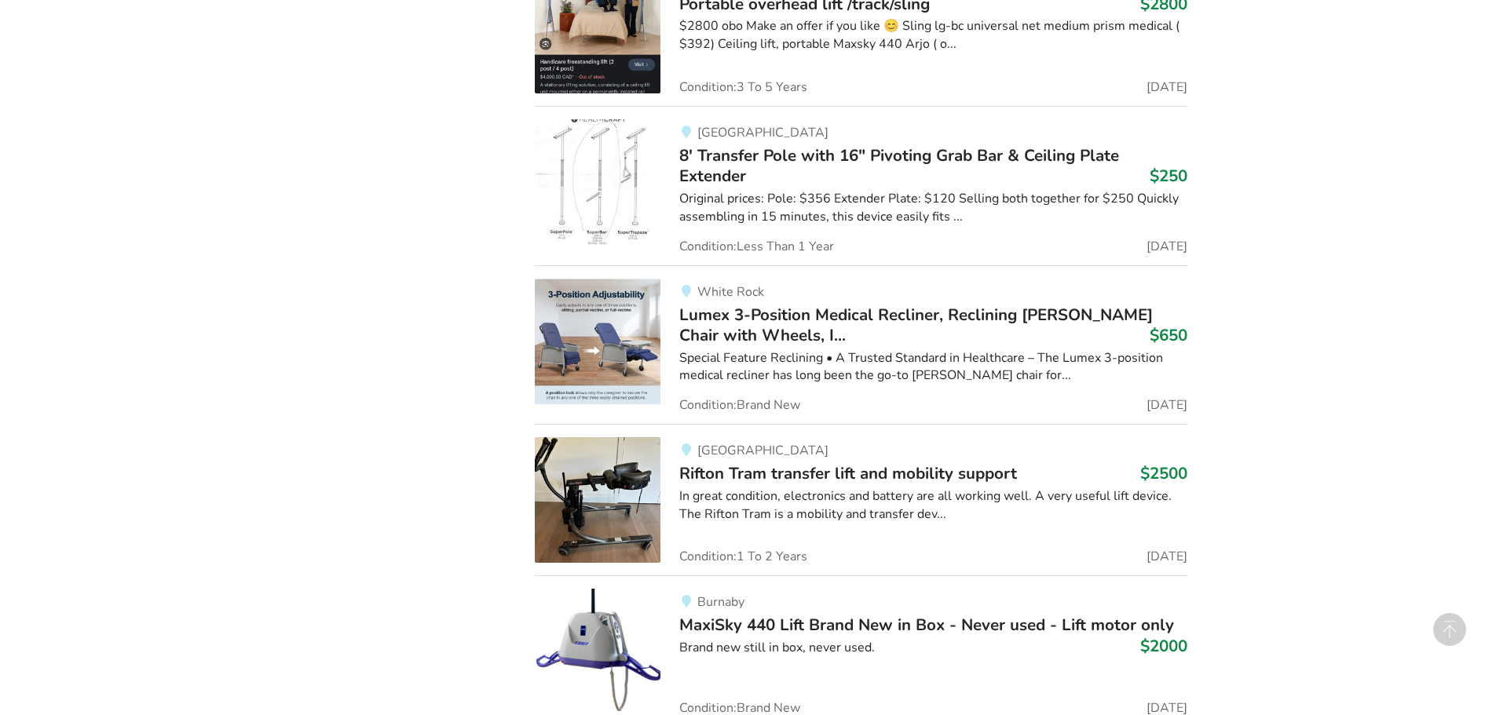
scroll to position [6688, 0]
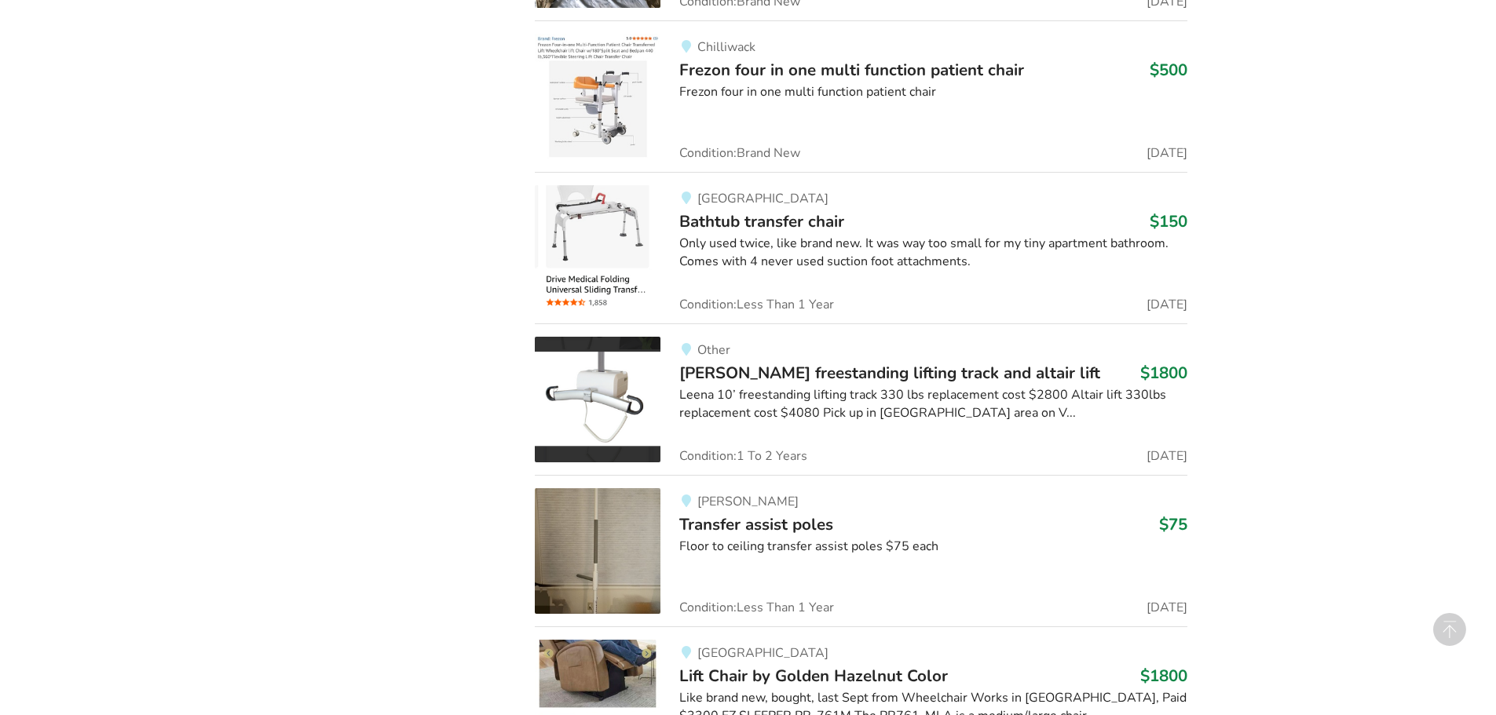
drag, startPoint x: 890, startPoint y: 60, endPoint x: 882, endPoint y: 32, distance: 29.6
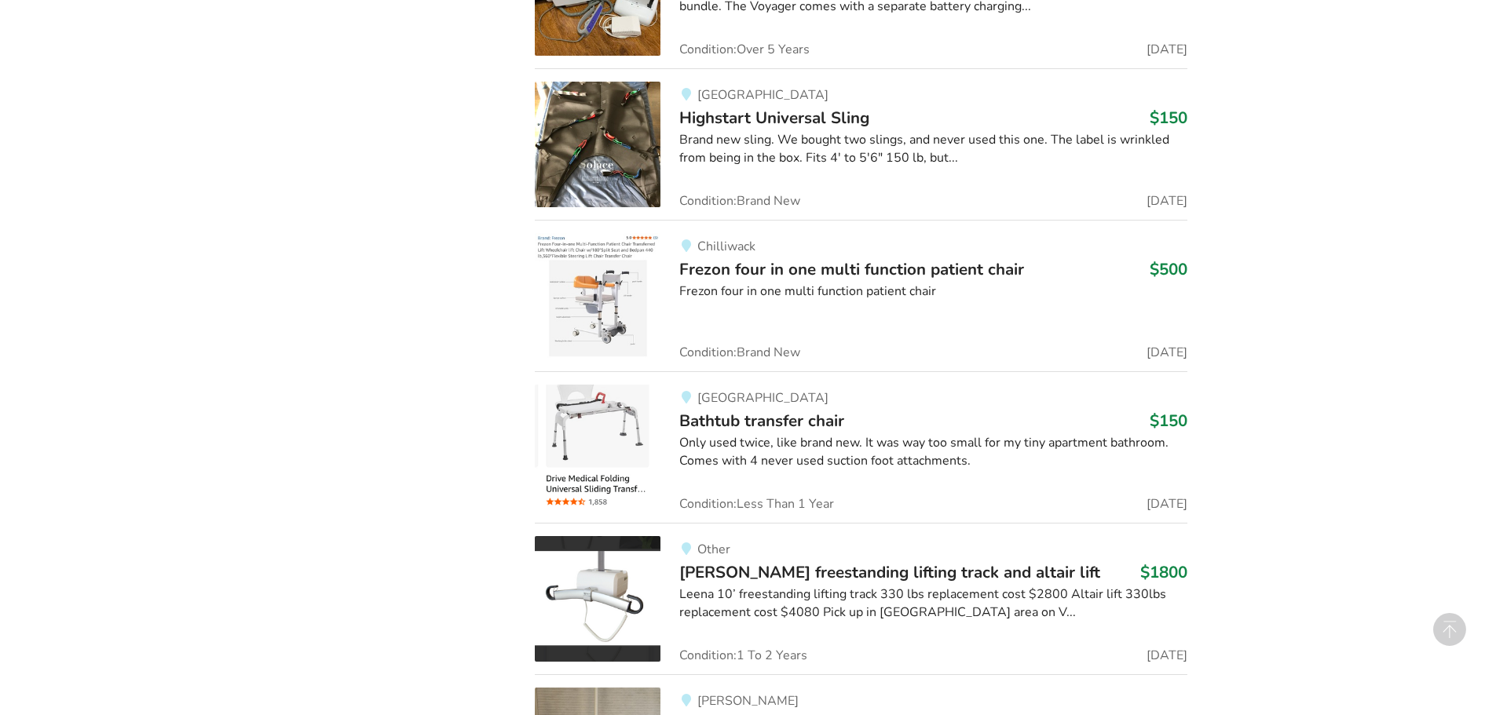
drag, startPoint x: 874, startPoint y: 47, endPoint x: 874, endPoint y: 34, distance: 13.3
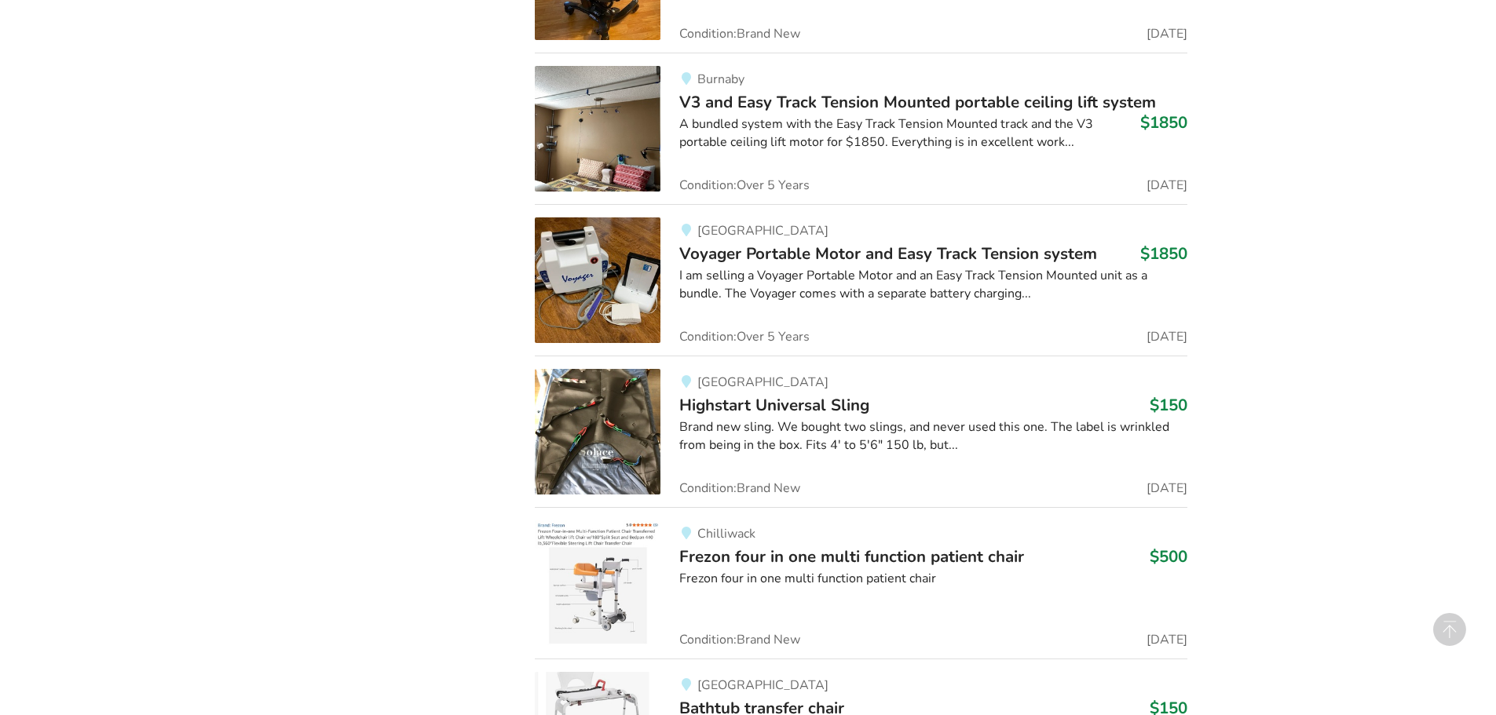
drag, startPoint x: 839, startPoint y: 148, endPoint x: 852, endPoint y: 79, distance: 70.4
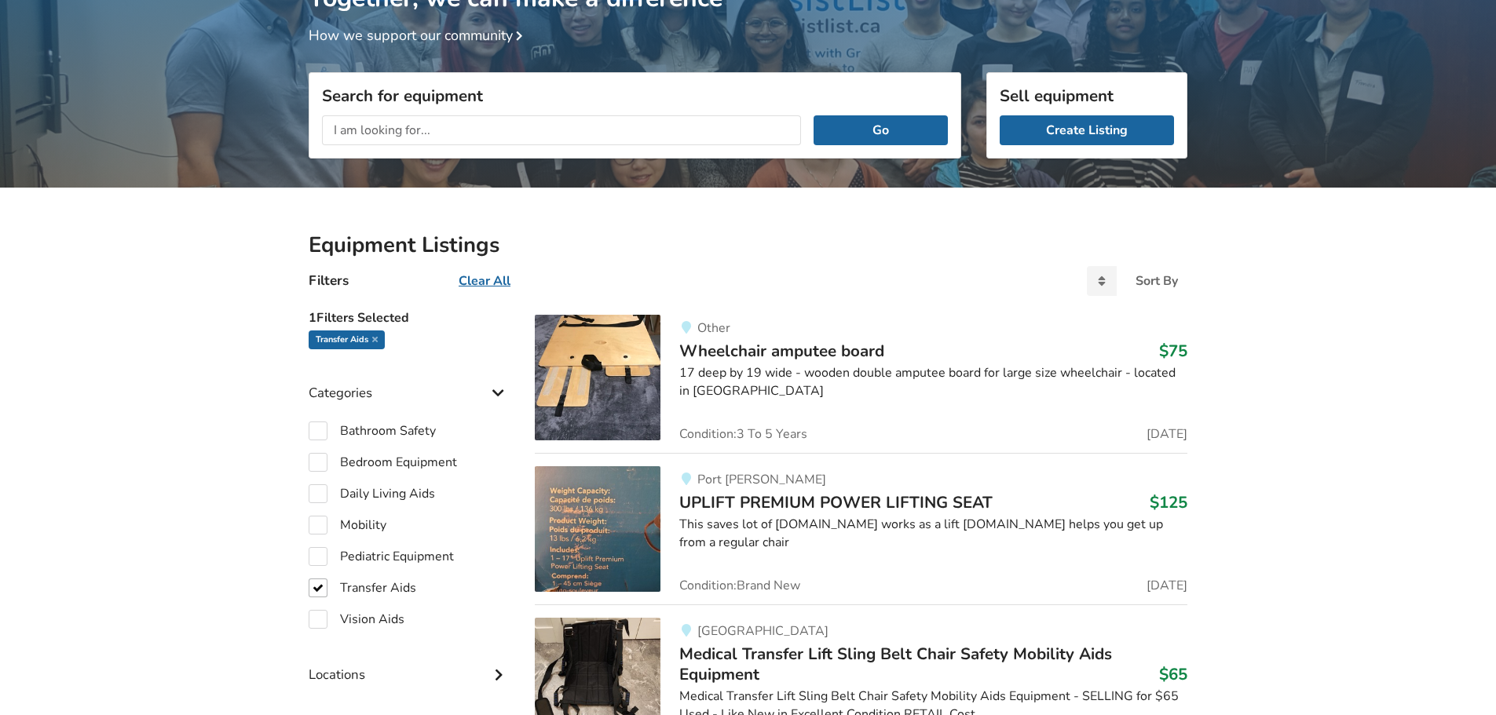
scroll to position [14, 0]
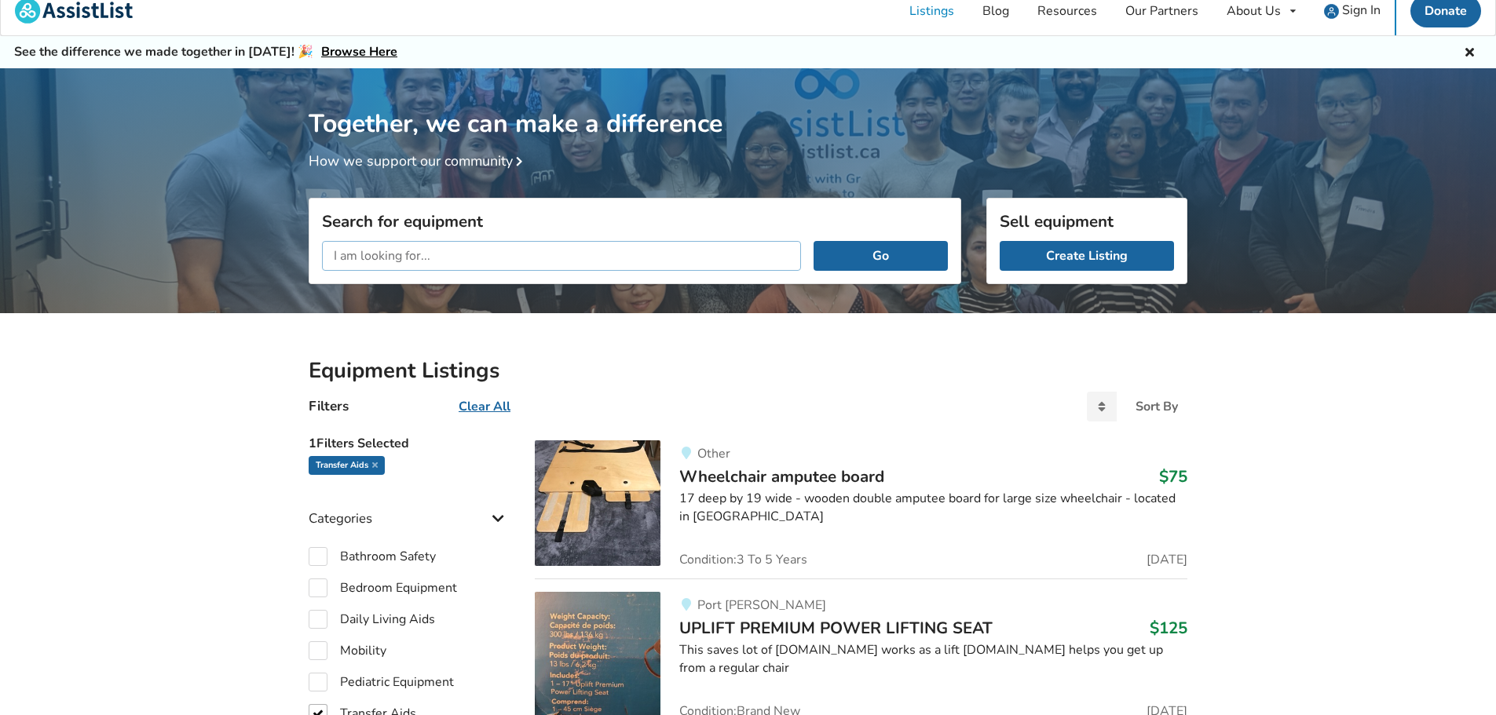
click at [436, 254] on input "text" at bounding box center [561, 256] width 479 height 30
click at [813, 241] on button "Go" at bounding box center [880, 256] width 134 height 30
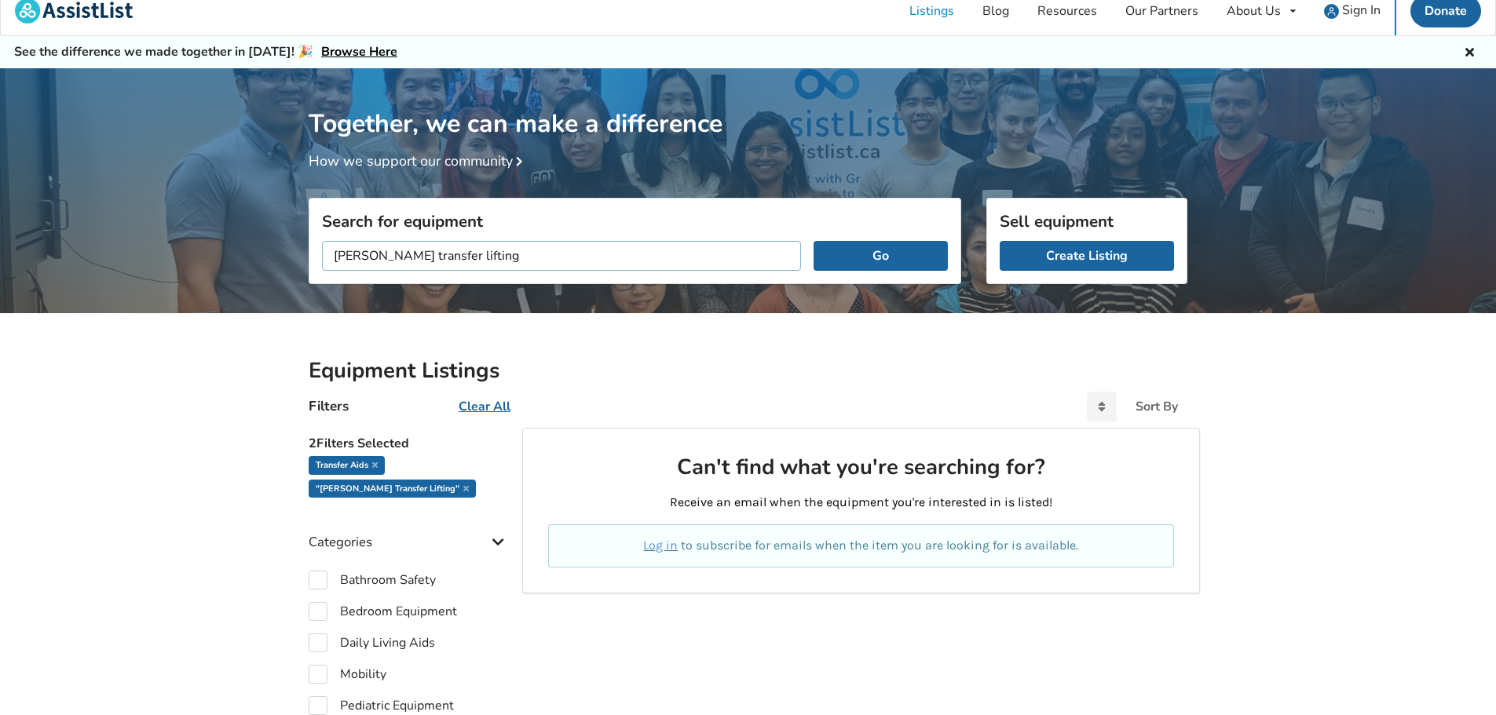
click at [377, 259] on input "sara stedy transfer lifting" at bounding box center [561, 256] width 479 height 30
type input "sara steady transfer lifting"
click at [863, 255] on button "Go" at bounding box center [880, 256] width 134 height 30
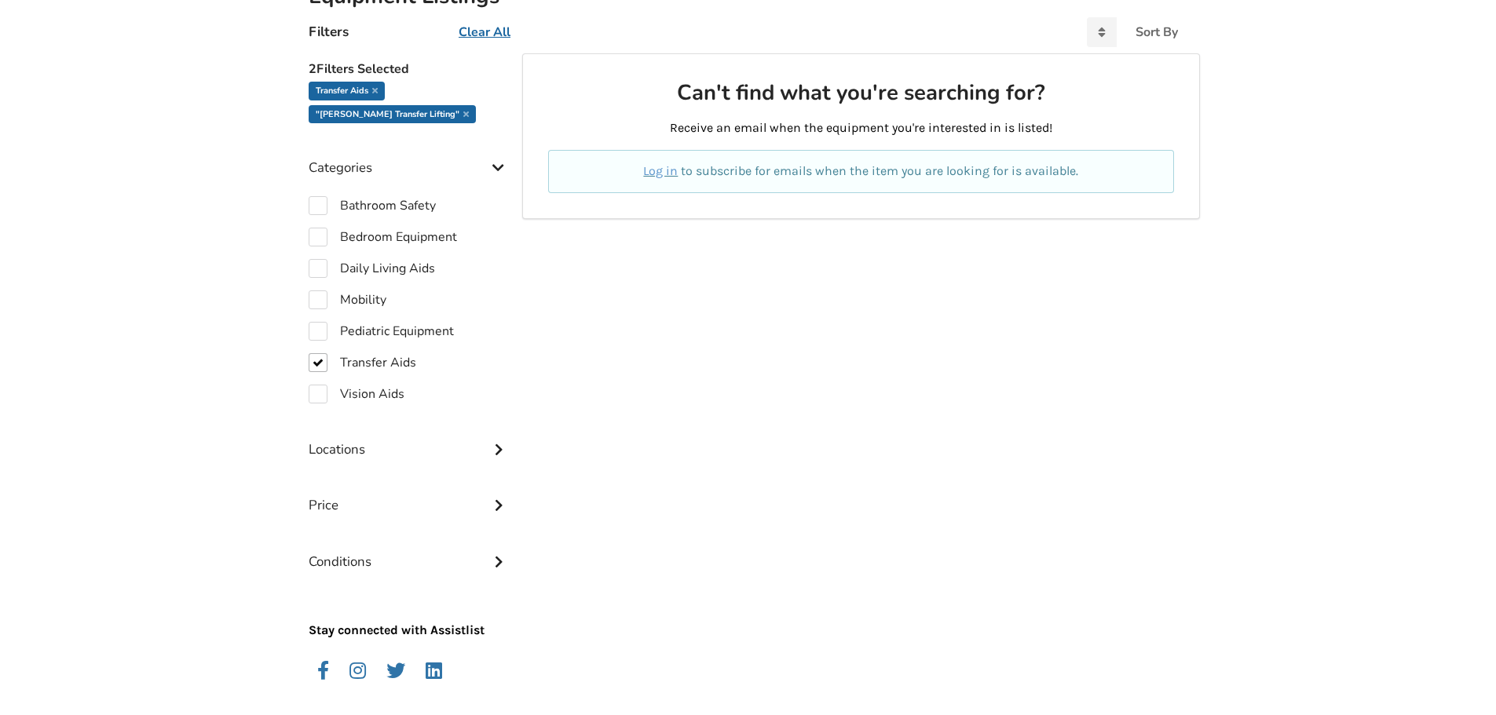
scroll to position [290, 0]
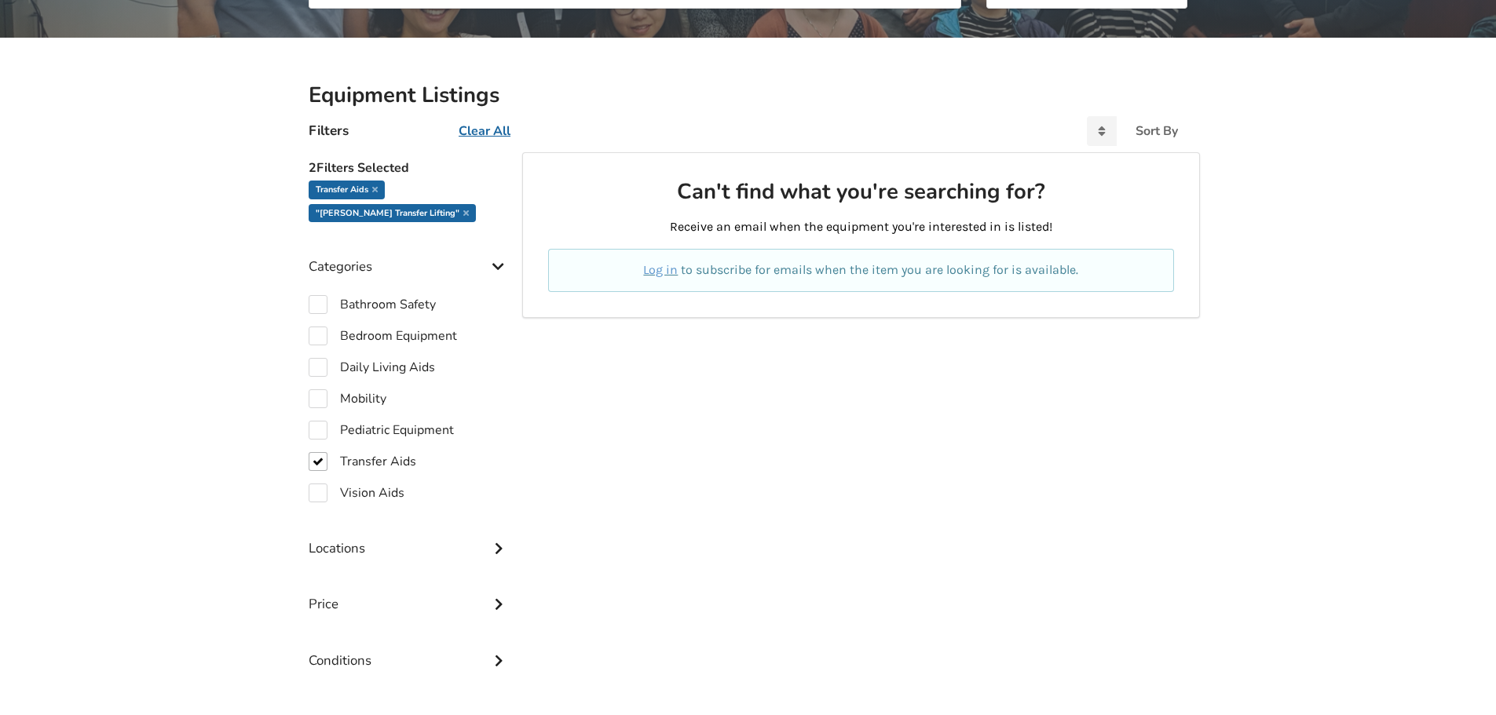
click at [777, 272] on p "Log in to subscribe for emails when the item you are looking for is available." at bounding box center [861, 270] width 588 height 18
click at [660, 270] on link "Log in" at bounding box center [660, 269] width 35 height 15
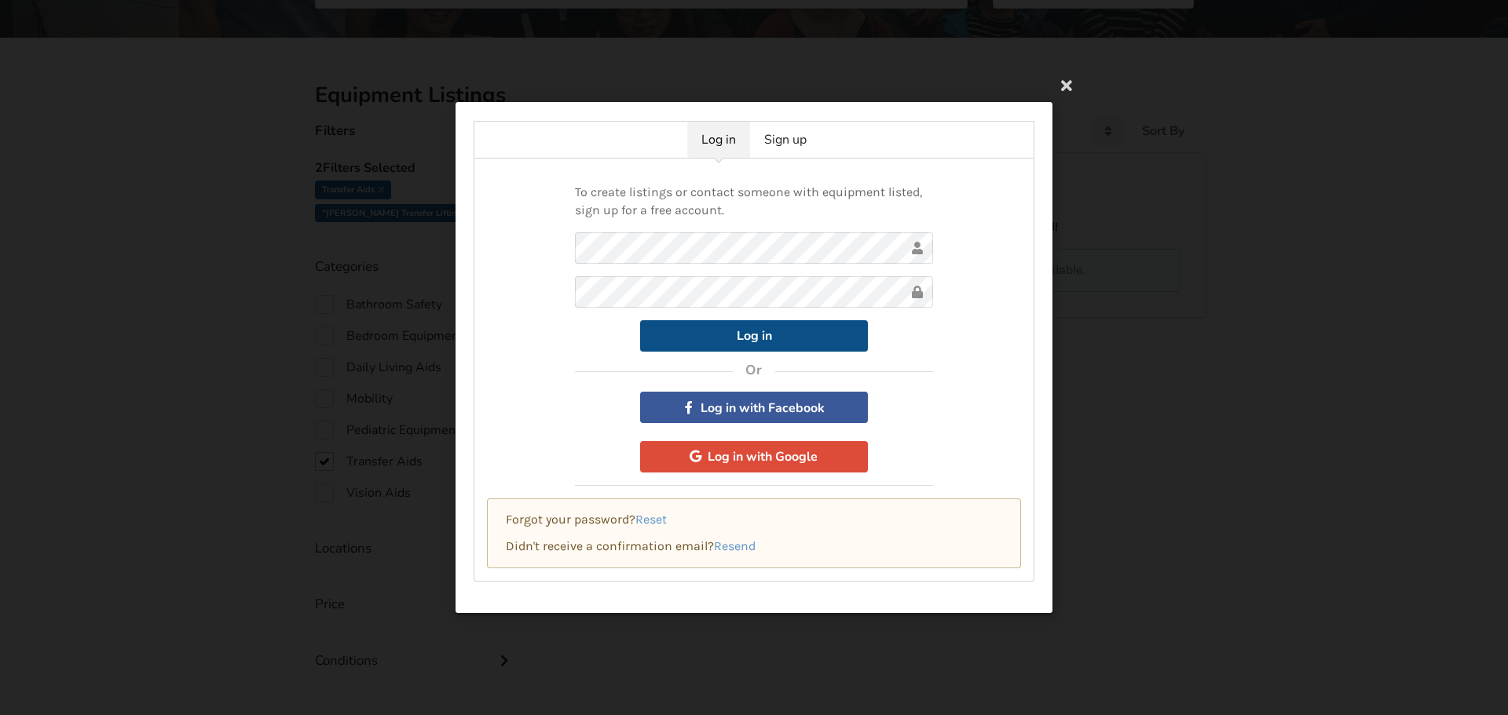
click at [784, 328] on button "Log in" at bounding box center [754, 335] width 228 height 31
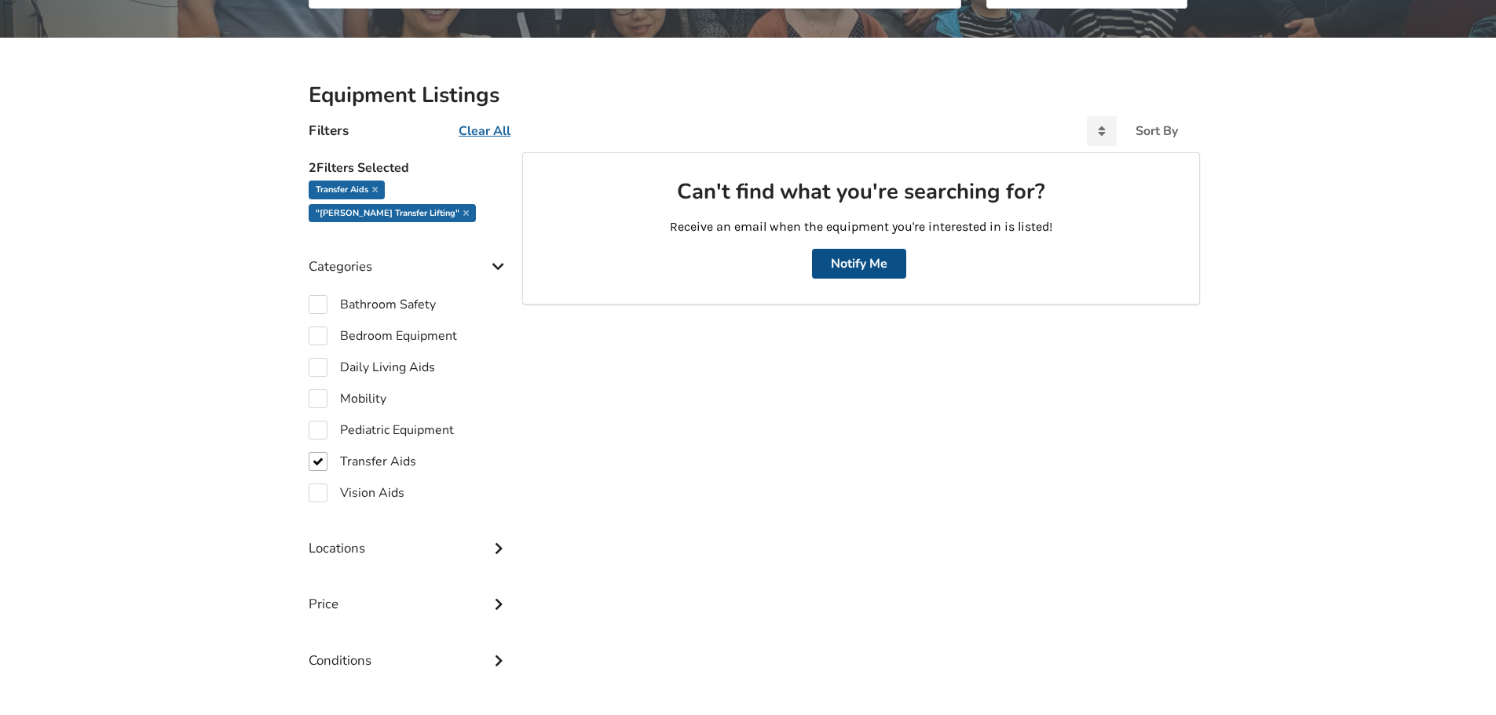
click at [852, 257] on button "Notify Me" at bounding box center [859, 264] width 94 height 30
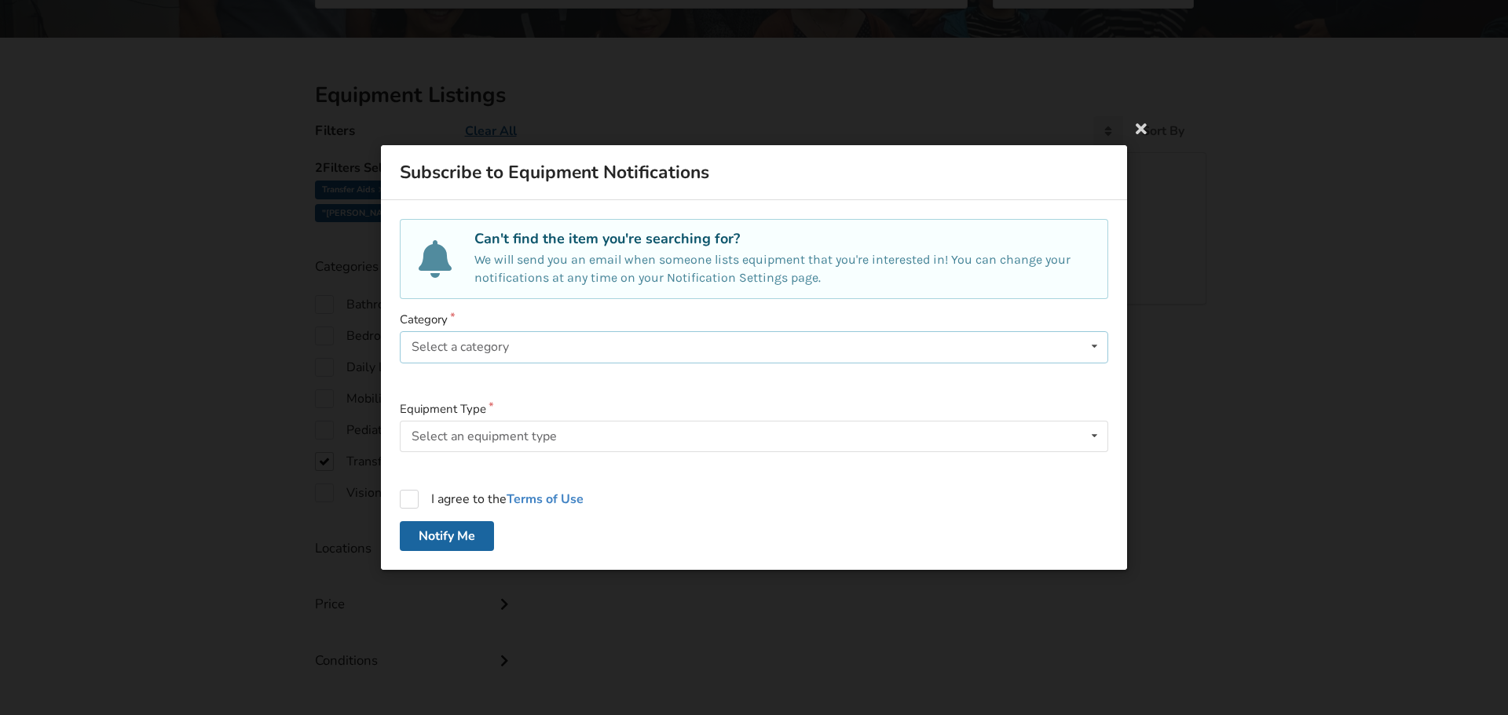
click at [605, 342] on div "Select a category Bathroom Safety Bedroom Equipment Daily Living Aids Mobility …" at bounding box center [754, 346] width 708 height 31
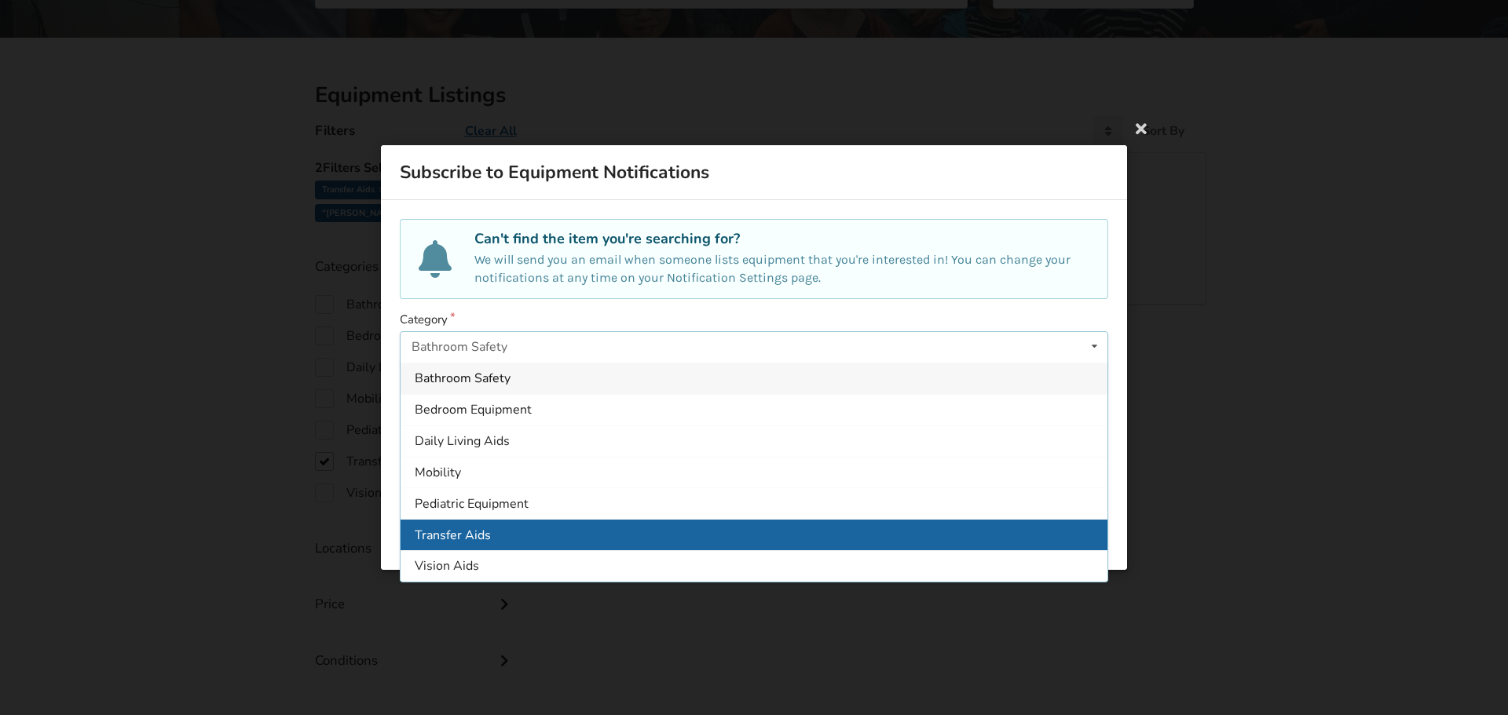
click at [544, 534] on div "Transfer Aids" at bounding box center [753, 534] width 707 height 31
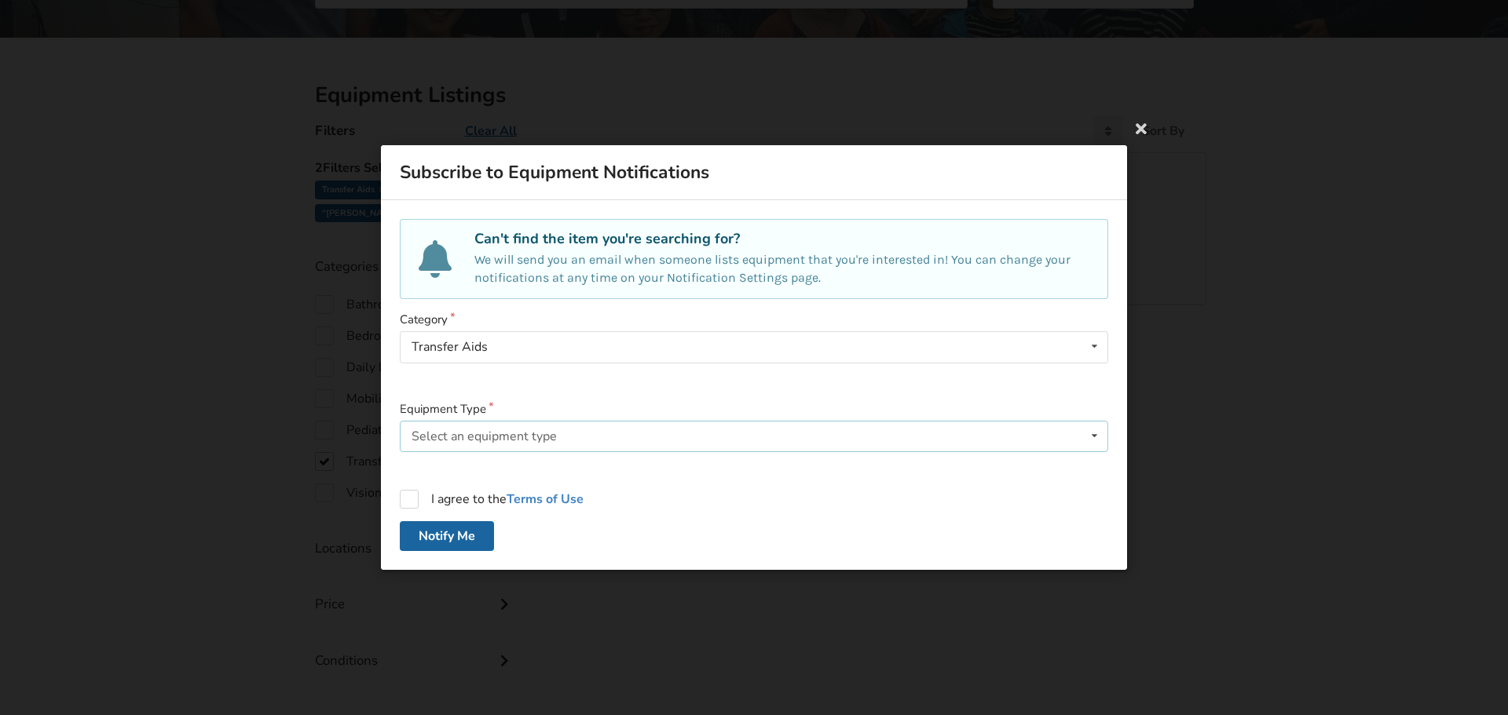
click at [614, 428] on div "Select an equipment type Lift Recline Chair Mechanical Overhead Lift Track Mech…" at bounding box center [754, 436] width 708 height 31
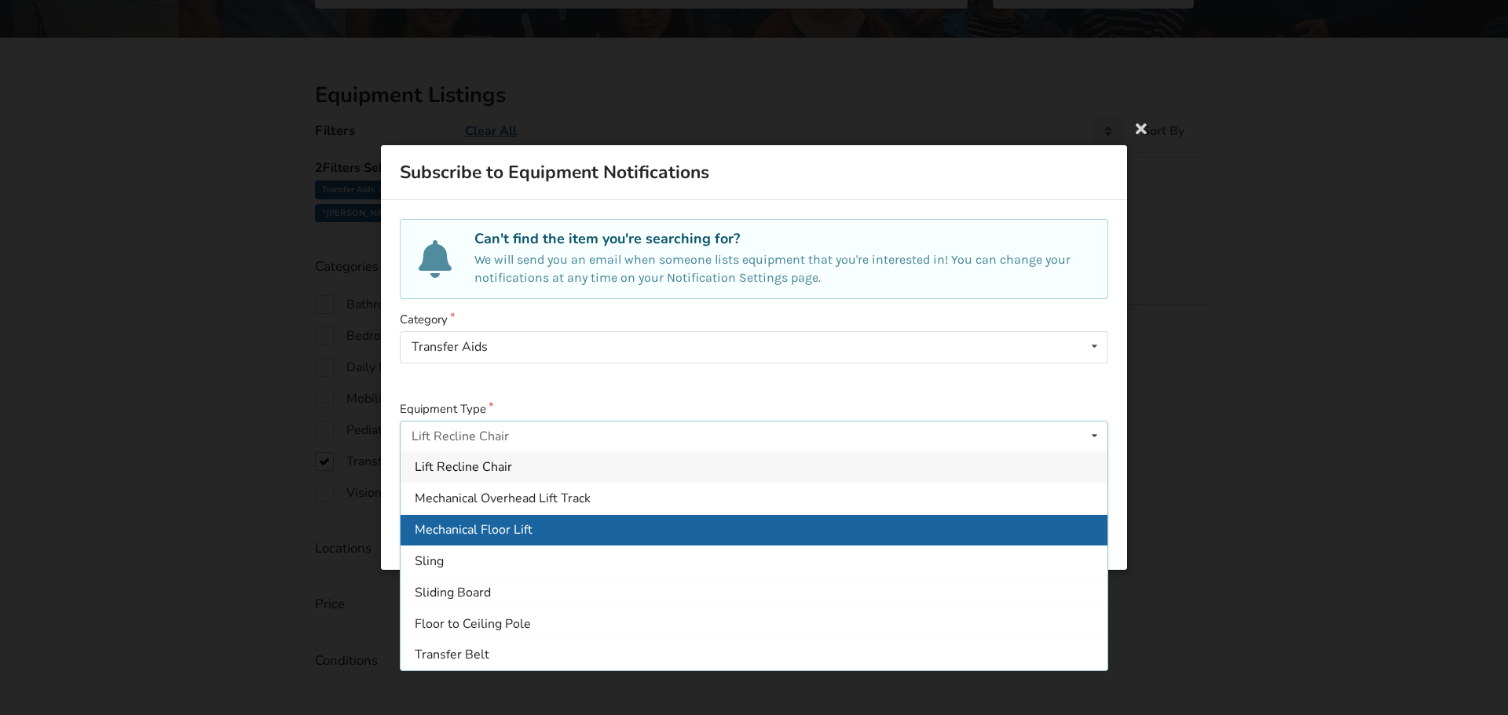
click at [588, 527] on div "Mechanical Floor Lift" at bounding box center [753, 529] width 707 height 31
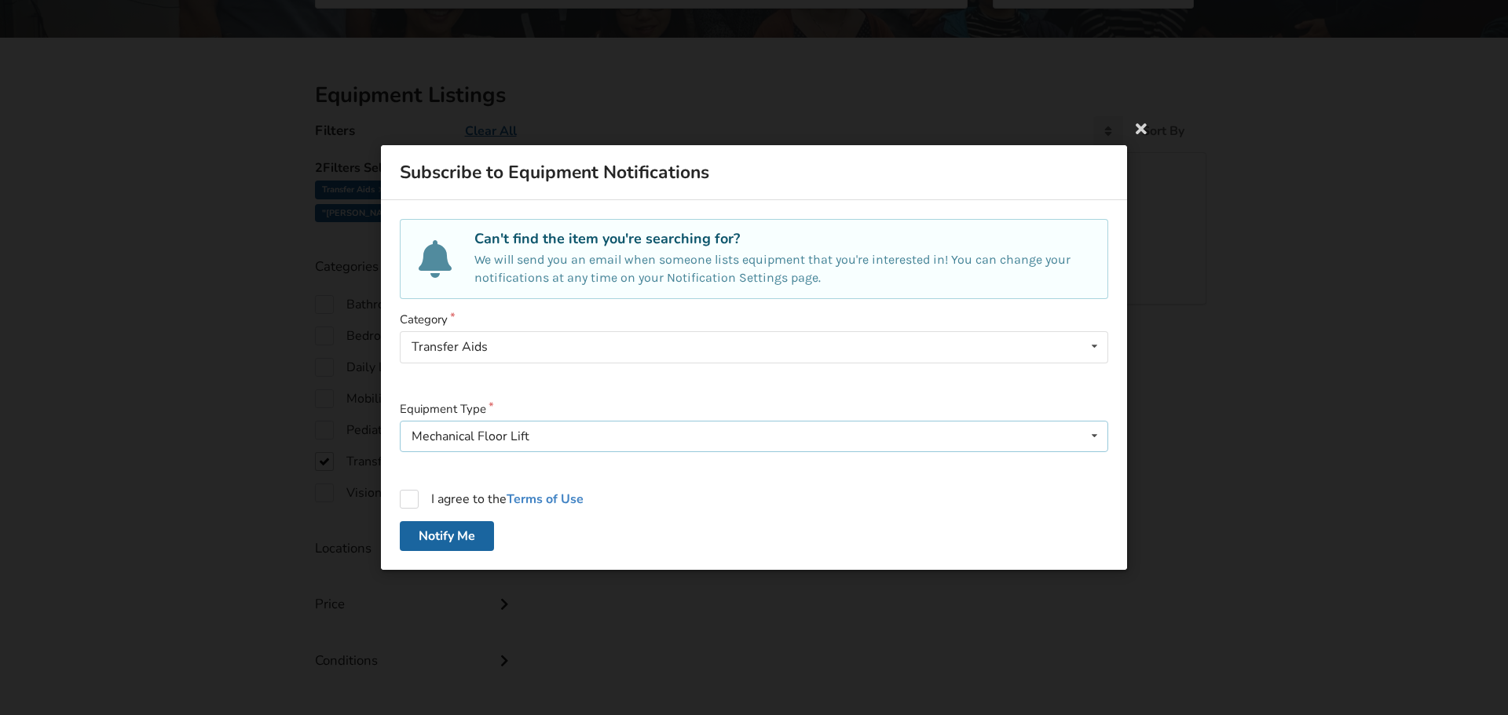
click at [1096, 432] on icon at bounding box center [1094, 436] width 23 height 29
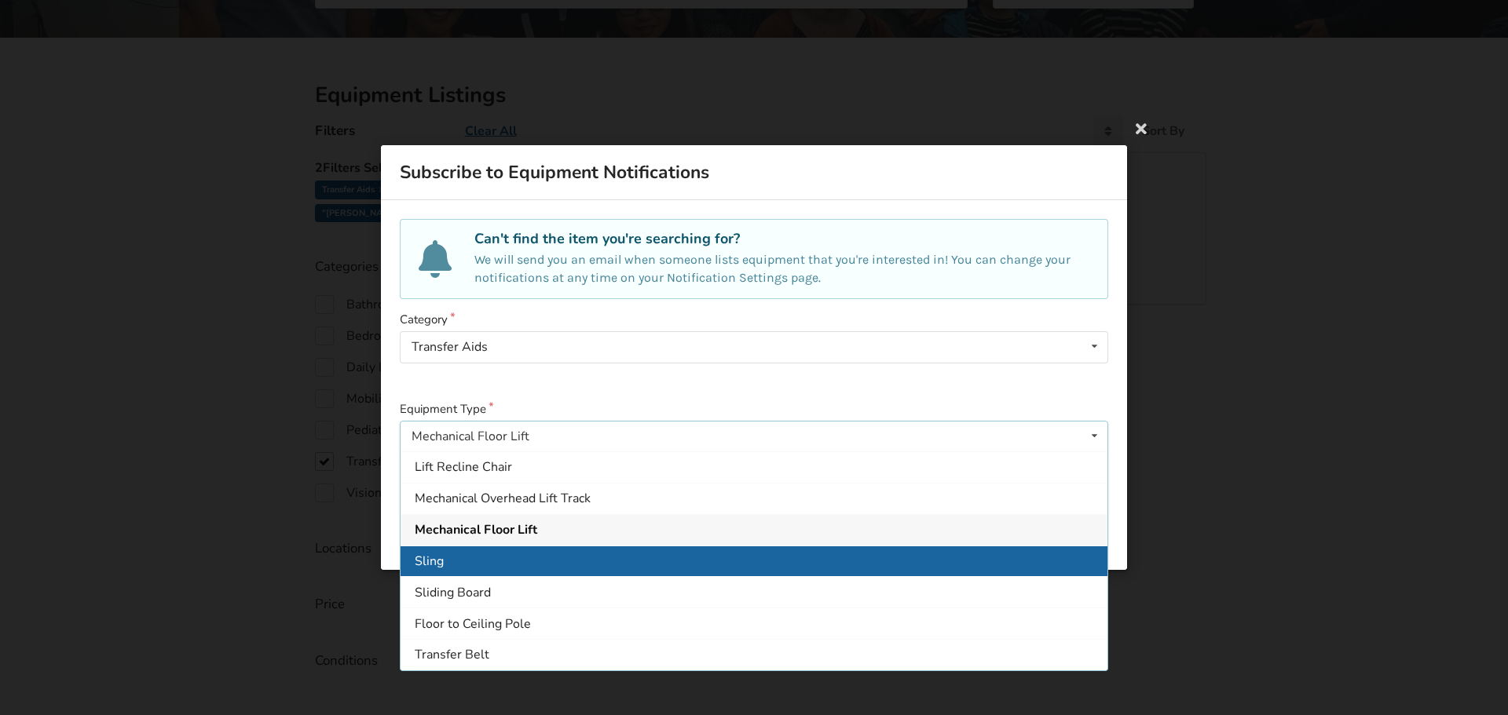
click at [416, 558] on span "Sling" at bounding box center [429, 561] width 29 height 17
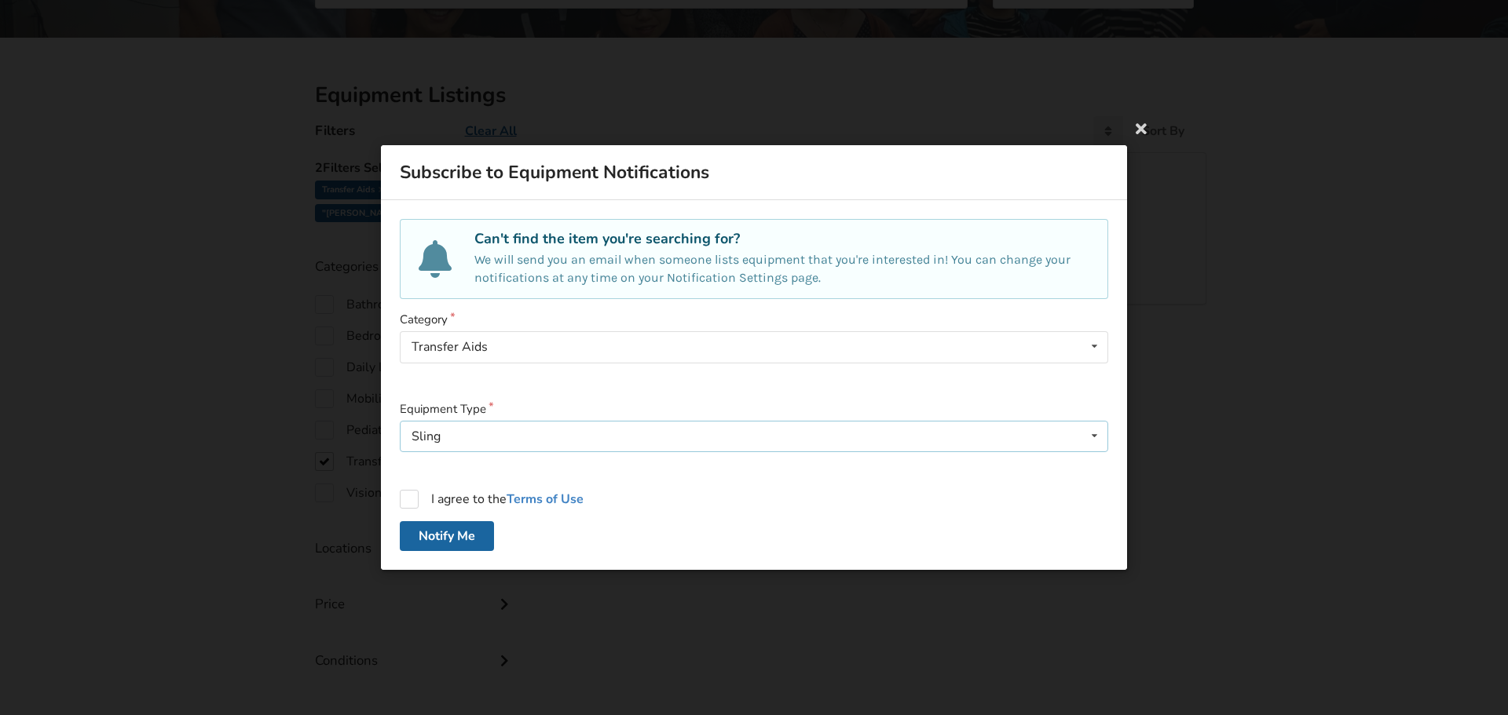
click at [466, 437] on div "Sling Lift Recline Chair Mechanical Overhead Lift Track Mechanical Floor Lift S…" at bounding box center [754, 436] width 708 height 31
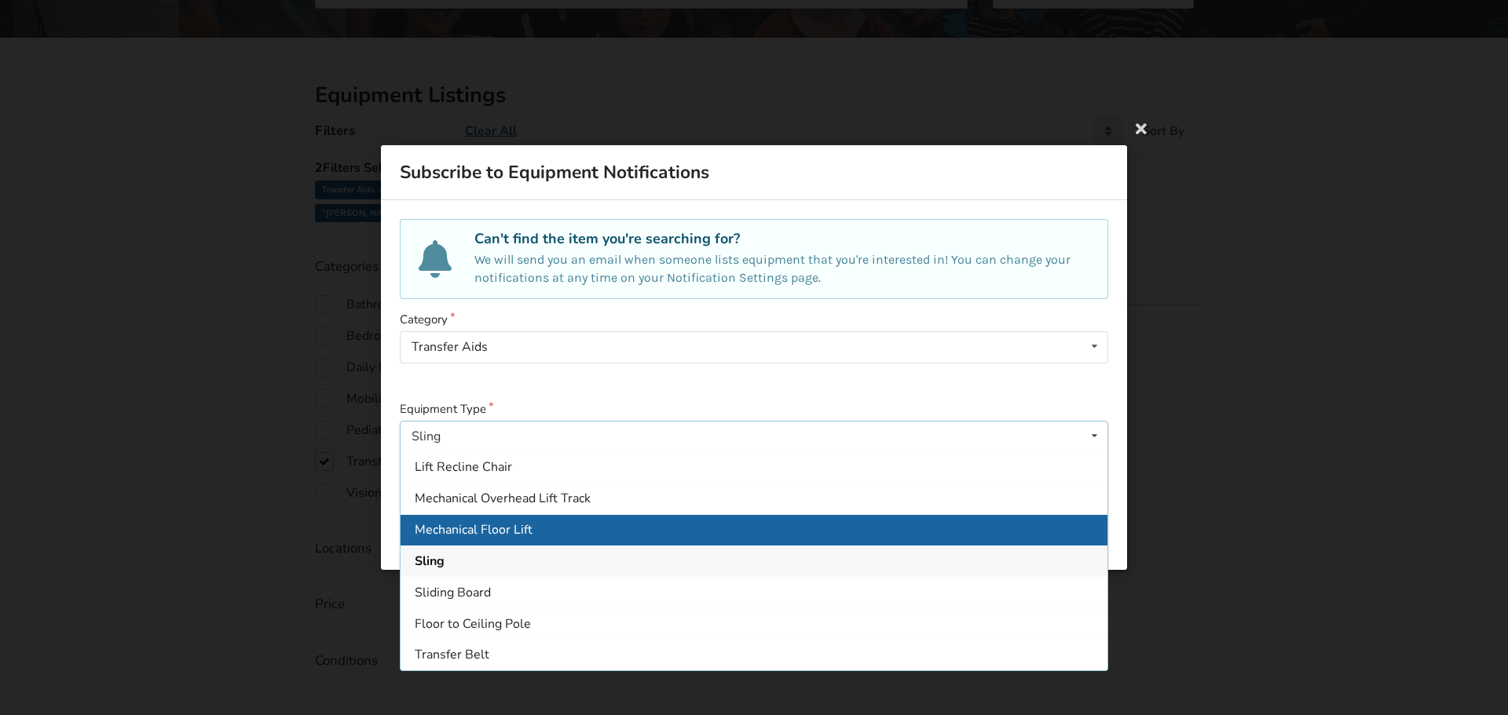
click at [532, 535] on div "Mechanical Floor Lift" at bounding box center [753, 529] width 707 height 31
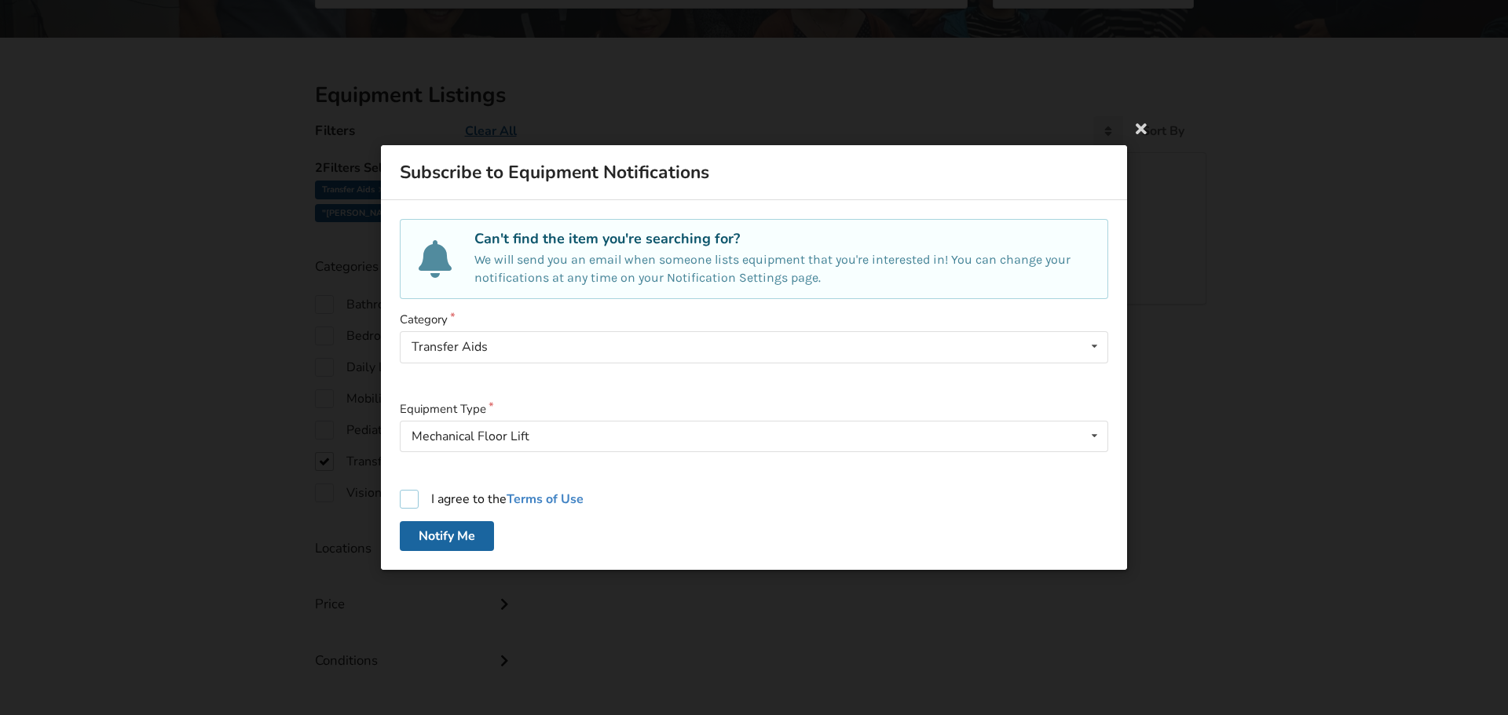
click at [404, 493] on label "I agree to the Terms of Use" at bounding box center [492, 499] width 184 height 19
checkbox input "true"
click at [449, 531] on button "Notify Me" at bounding box center [447, 536] width 94 height 30
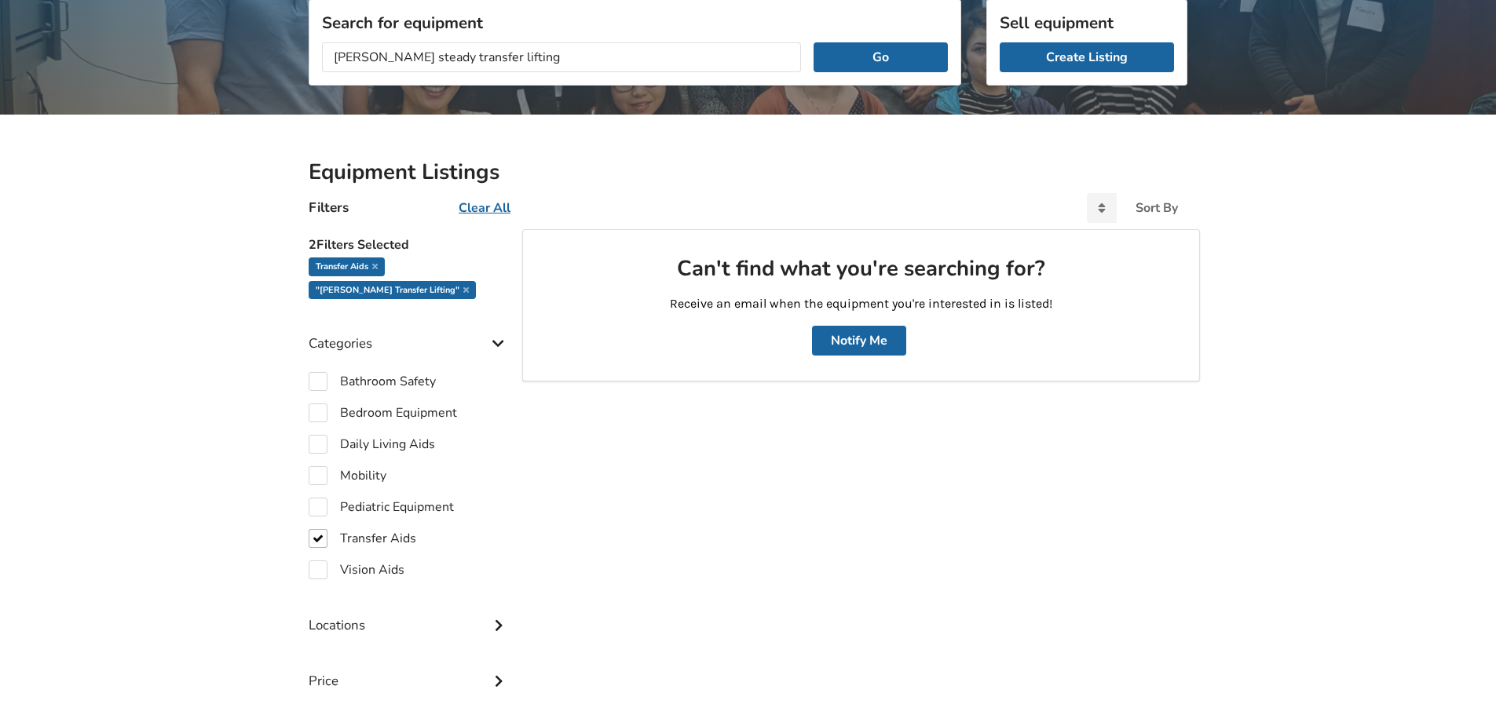
scroll to position [211, 0]
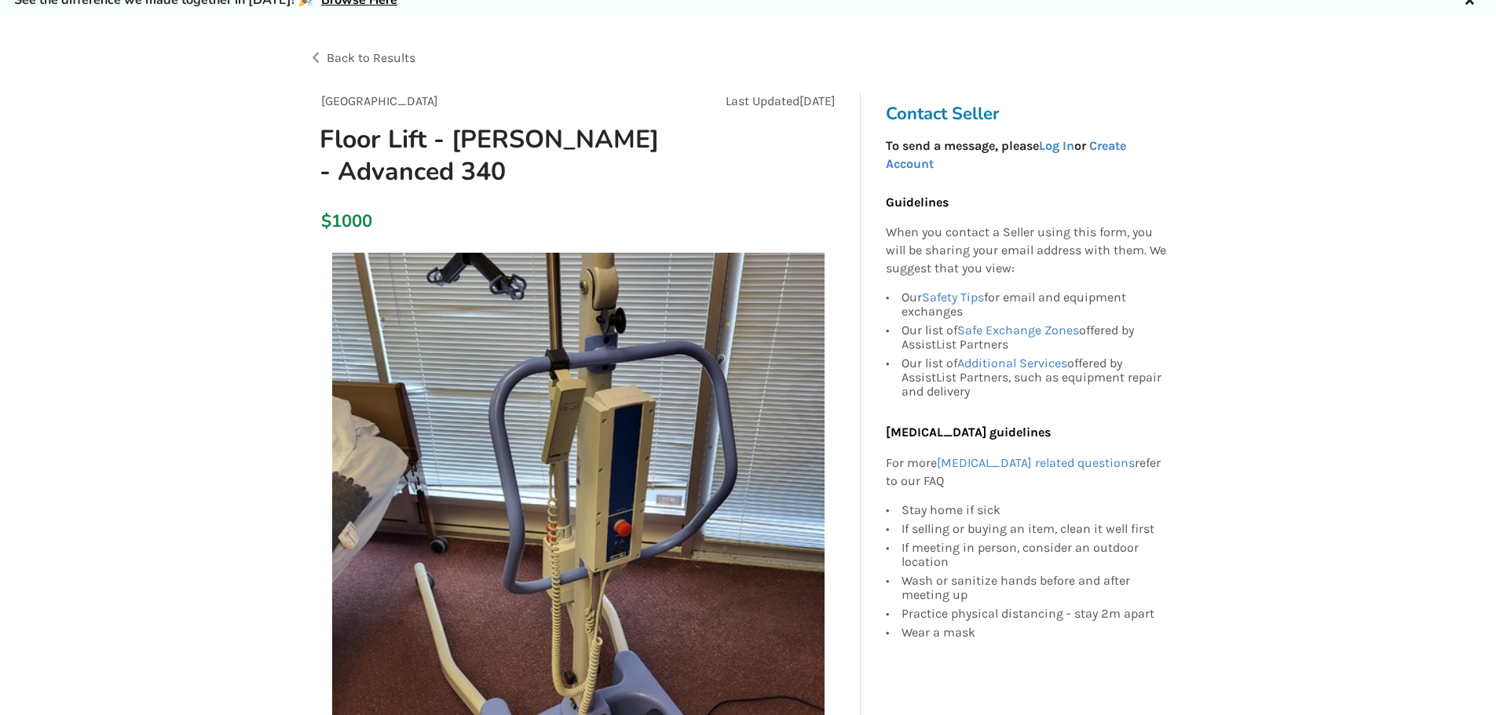
scroll to position [157, 0]
